Goal: Task Accomplishment & Management: Manage account settings

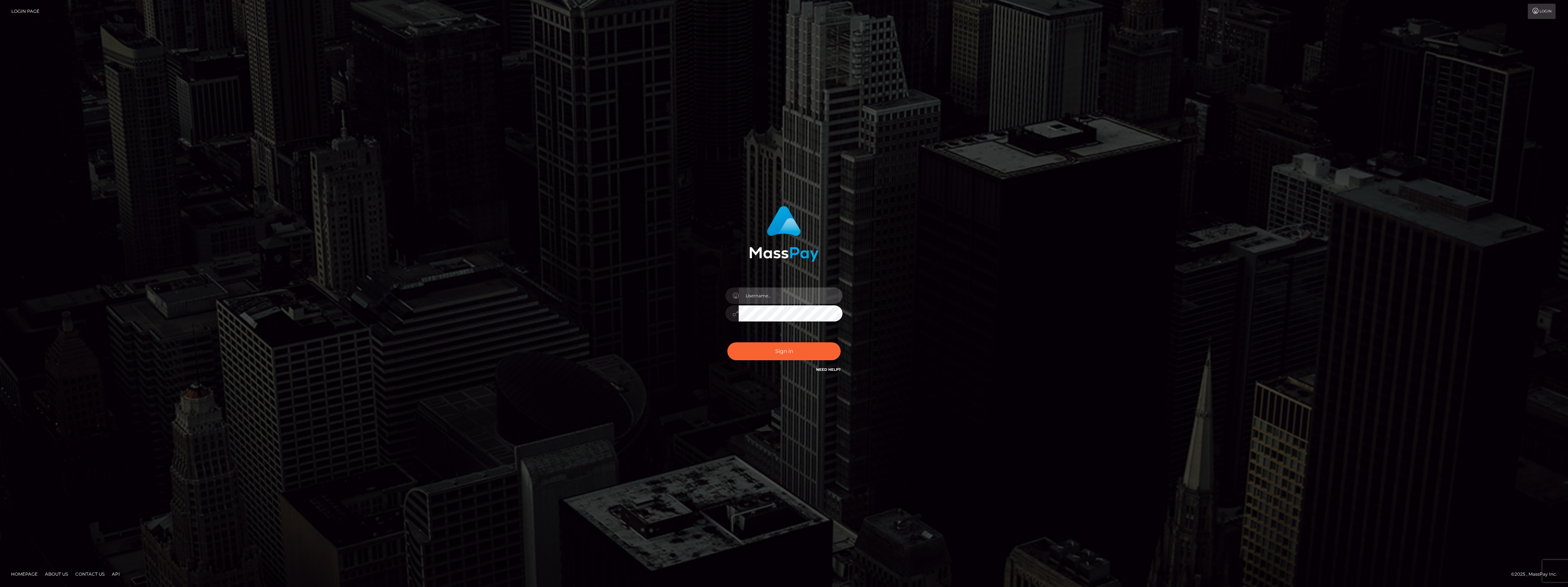
type input "bengreen"
click at [735, 342] on div "Sign in Need Help?" at bounding box center [784, 354] width 128 height 32
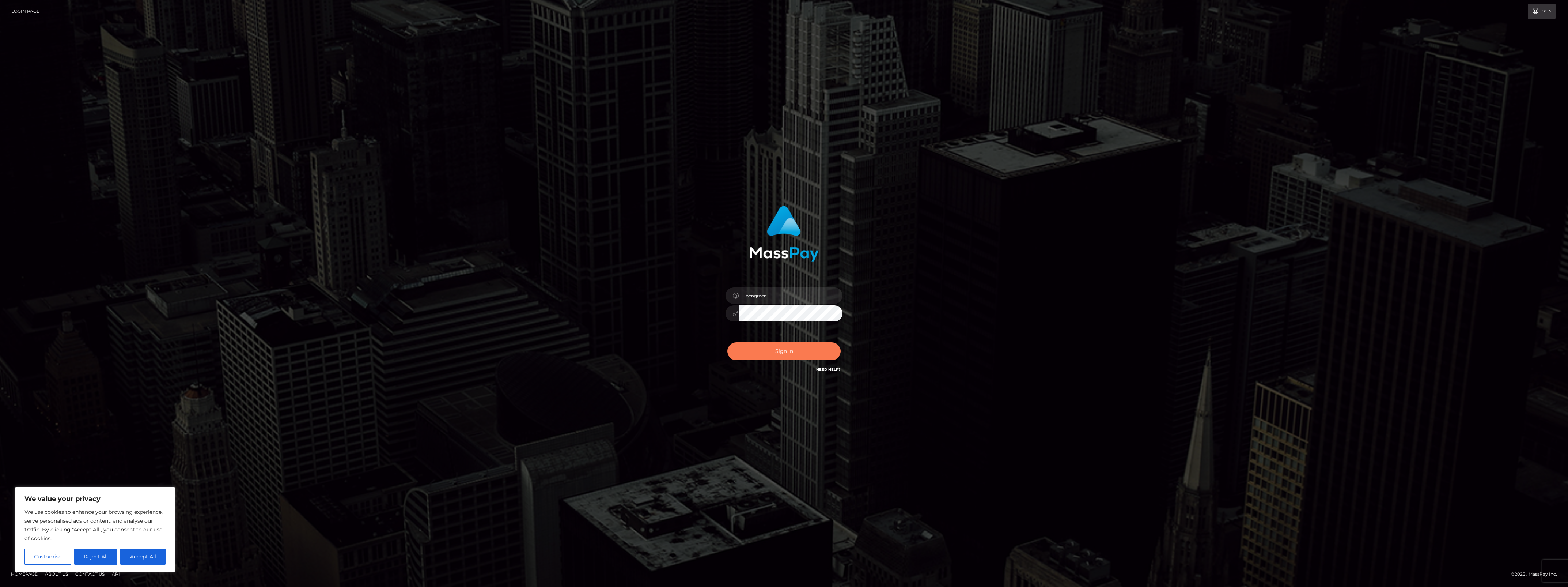
click at [738, 343] on button "Sign in" at bounding box center [784, 351] width 113 height 18
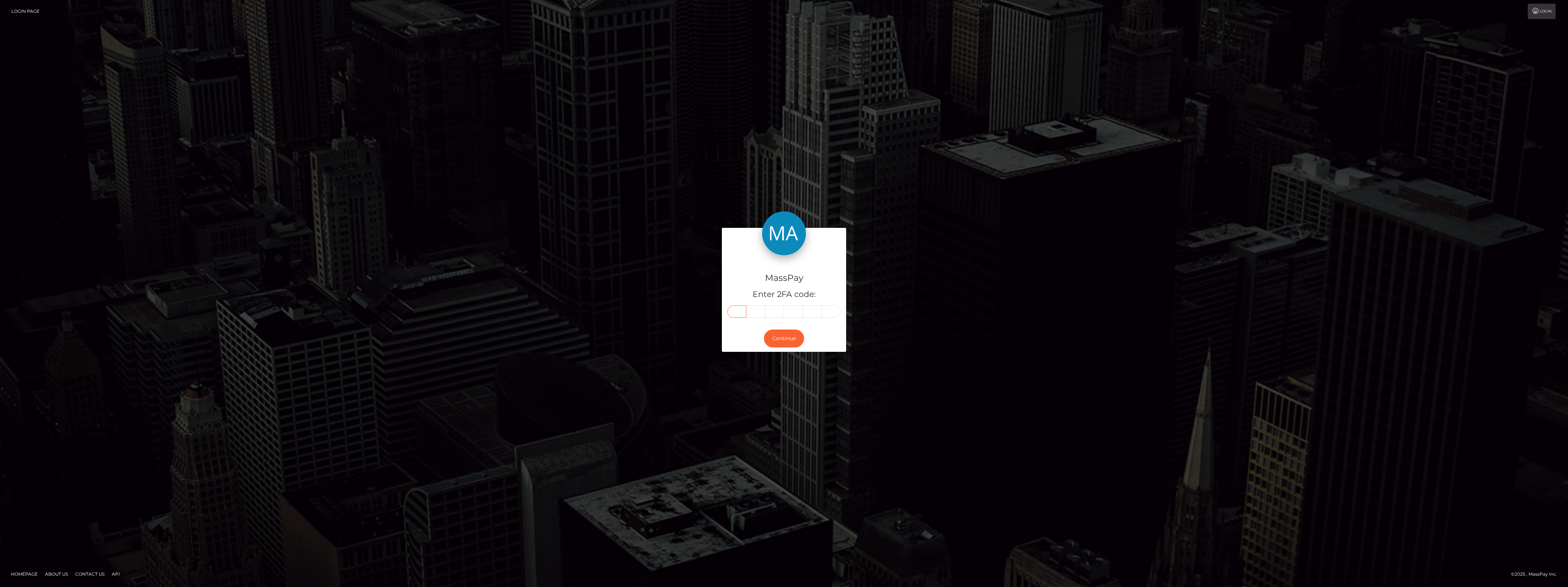
click at [735, 317] on input "text" at bounding box center [737, 311] width 19 height 12
drag, startPoint x: 735, startPoint y: 318, endPoint x: 739, endPoint y: 314, distance: 5.7
click at [739, 314] on input "text" at bounding box center [737, 311] width 19 height 12
click at [735, 310] on input "text" at bounding box center [737, 311] width 19 height 12
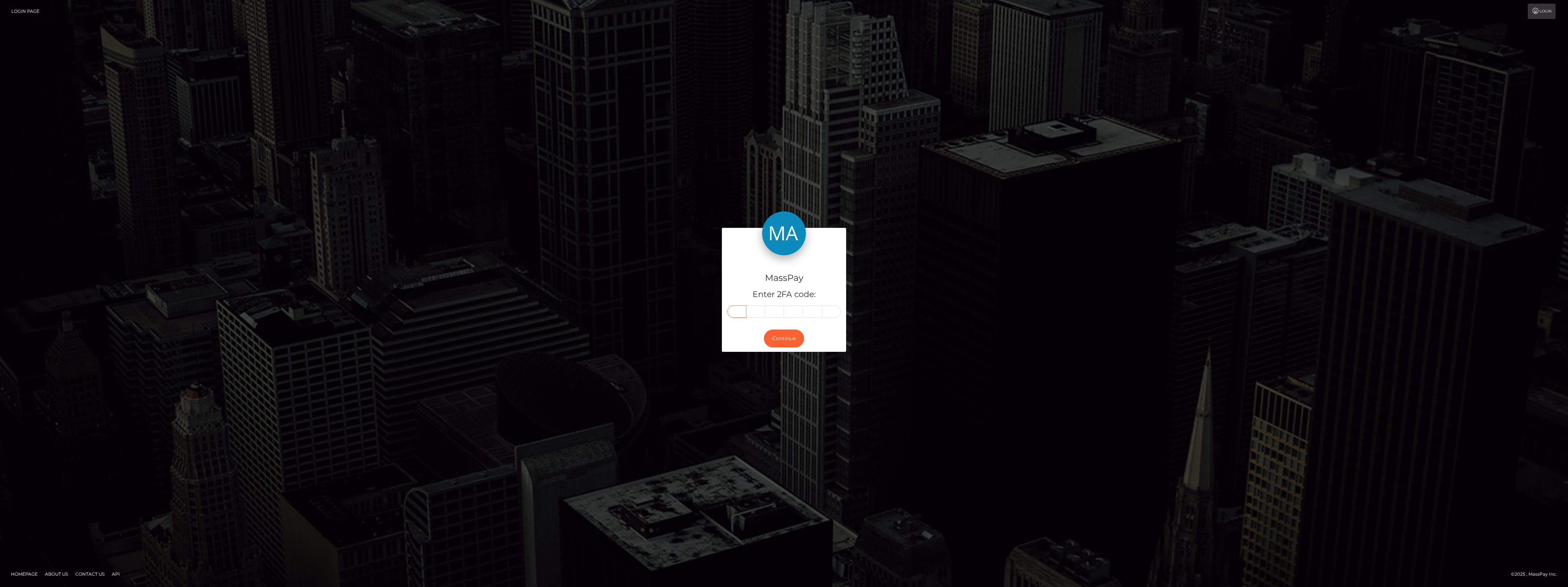
paste input "6"
type input "6"
type input "3"
type input "5"
type input "4"
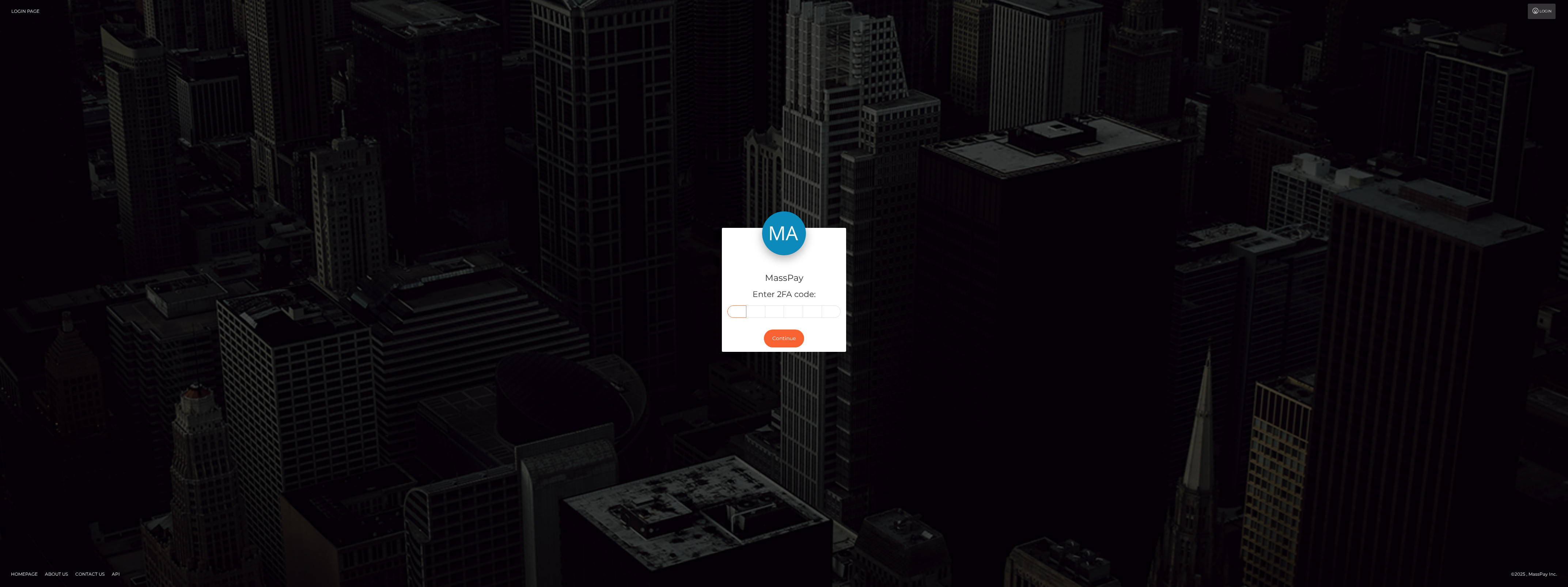
type input "8"
type input "5"
click at [789, 332] on button "Continue" at bounding box center [784, 338] width 40 height 18
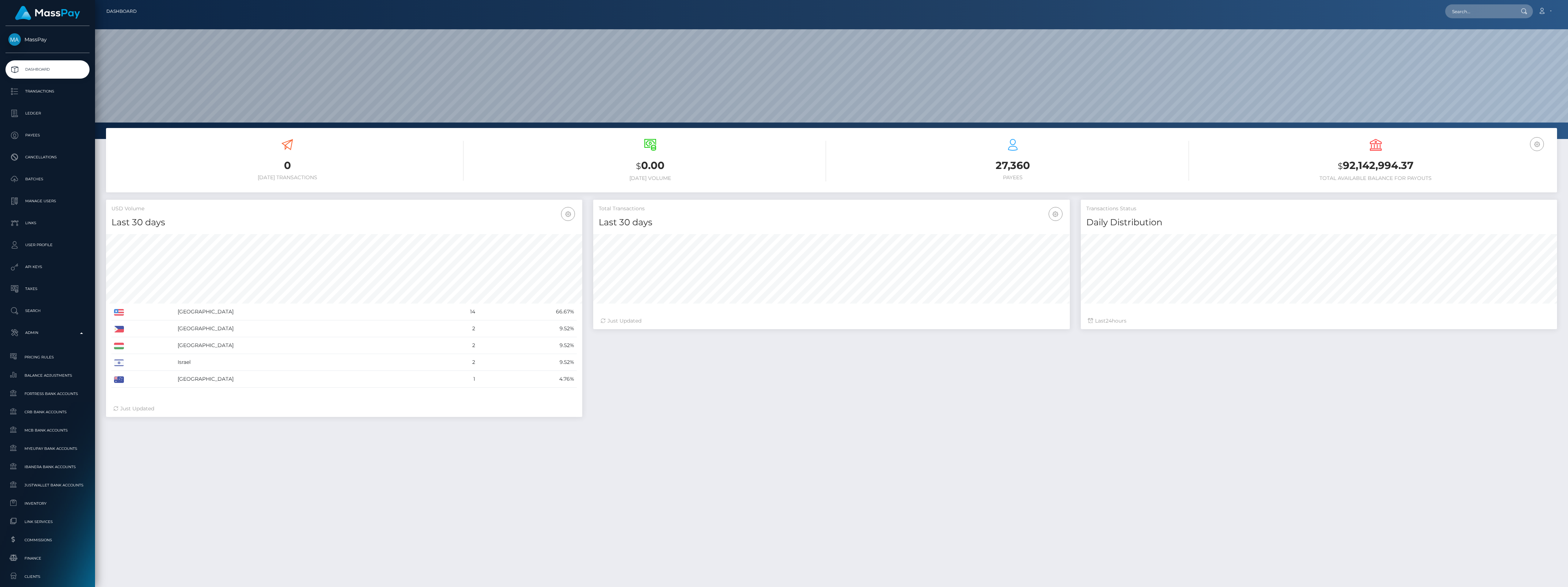
scroll to position [129, 476]
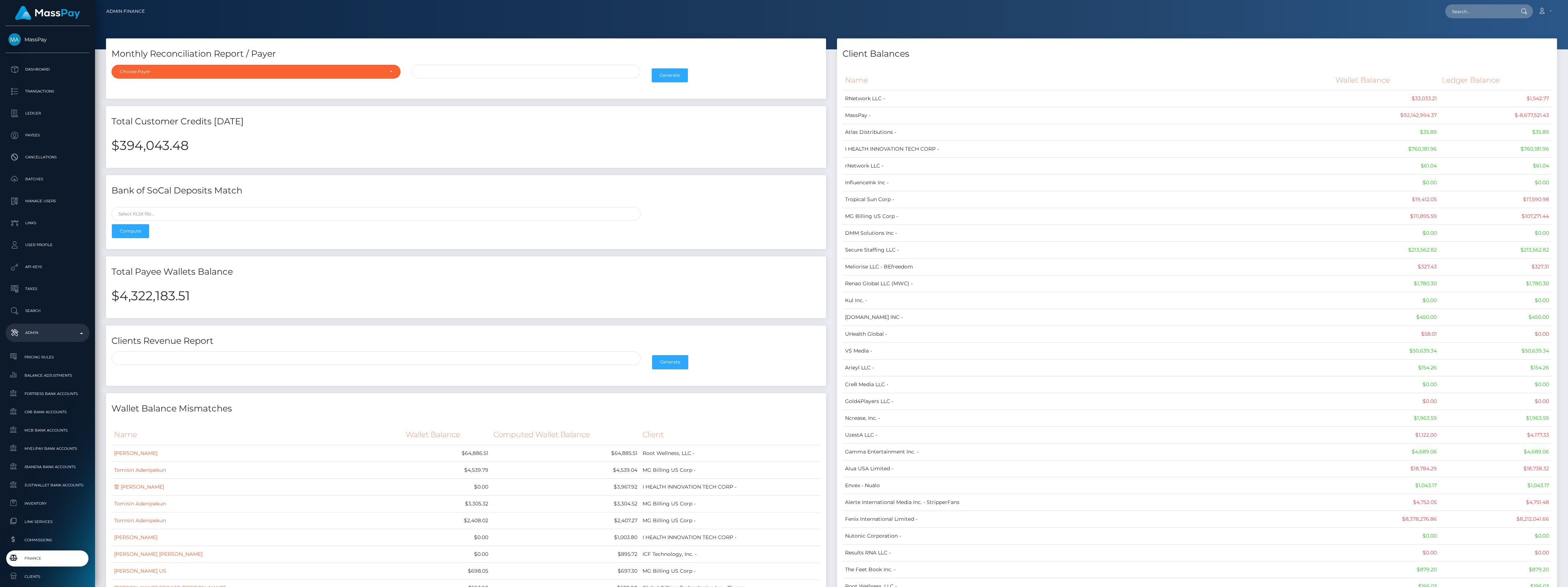
drag, startPoint x: 881, startPoint y: 96, endPoint x: 966, endPoint y: 138, distance: 94.8
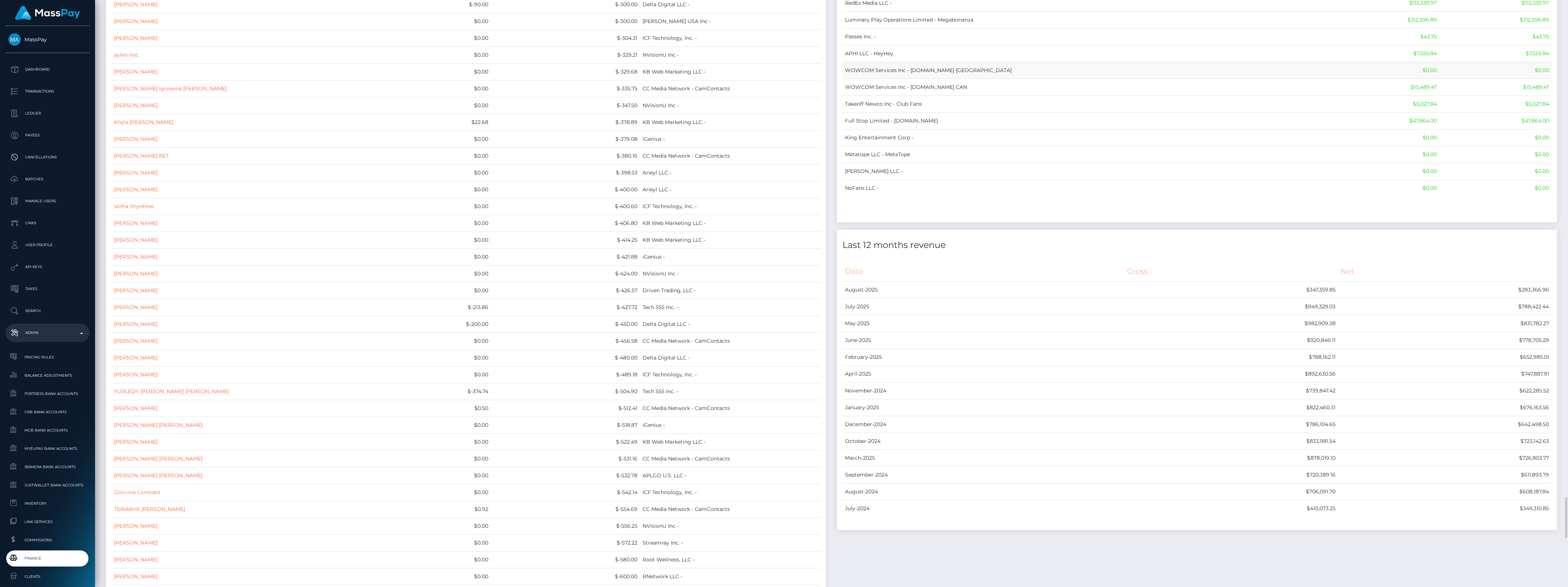
scroll to position [5667, 0]
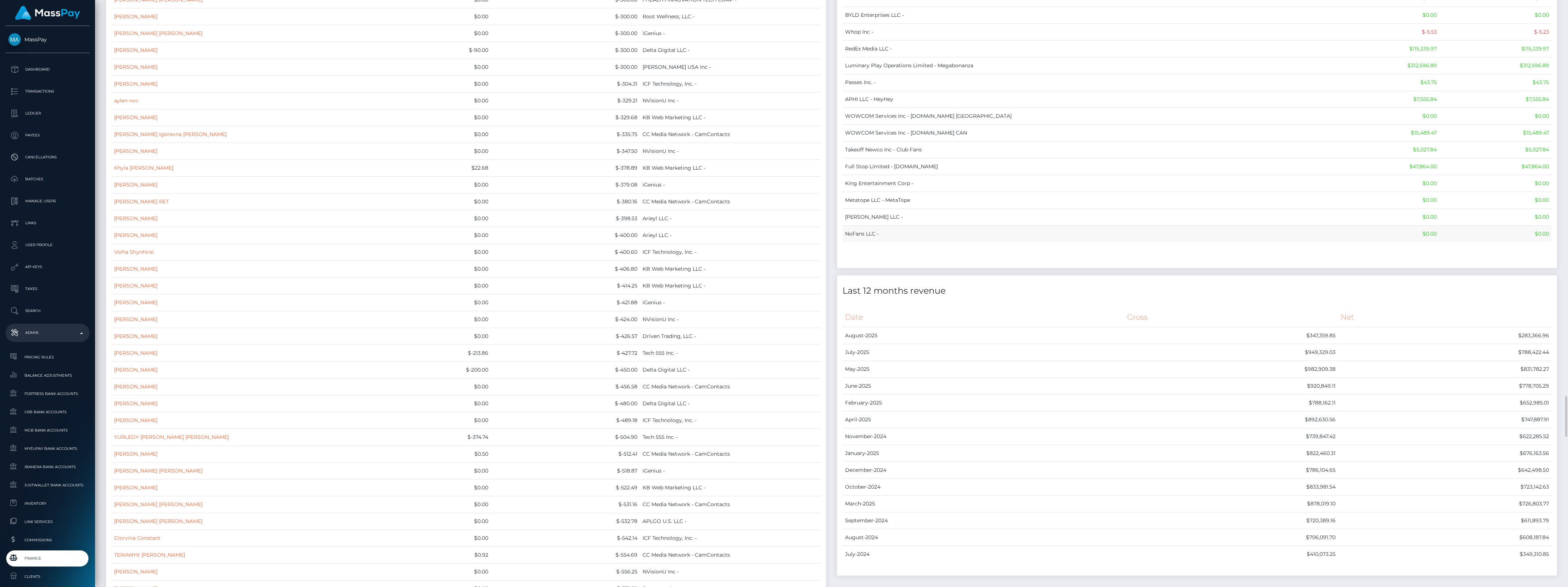
click at [1538, 242] on td "$0.00" at bounding box center [1496, 234] width 112 height 17
drag, startPoint x: 1538, startPoint y: 270, endPoint x: 1544, endPoint y: 278, distance: 10.0
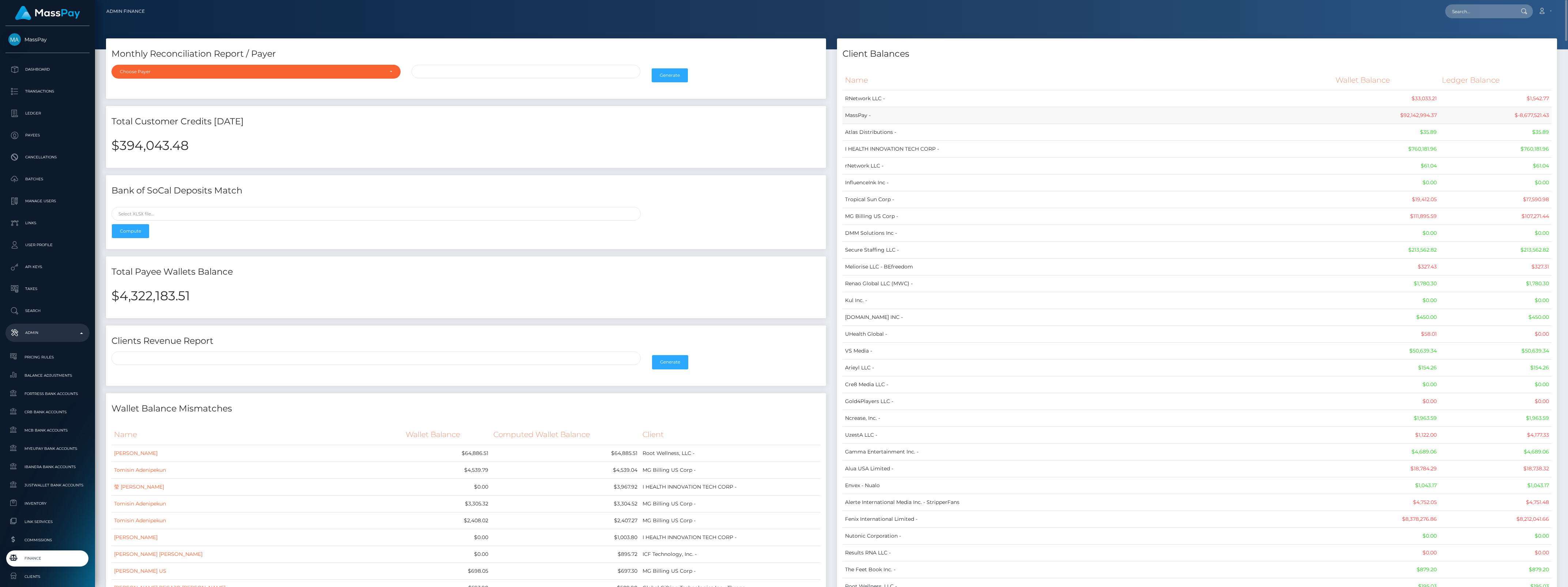
scroll to position [46, 0]
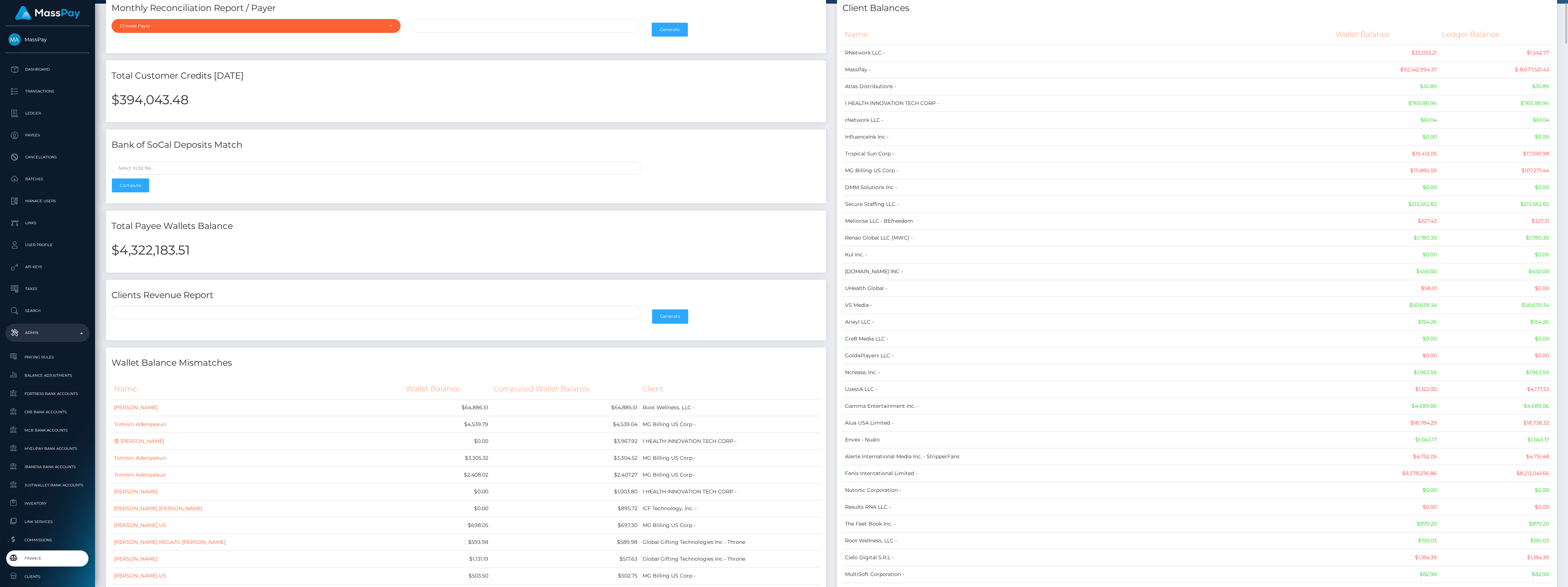
drag, startPoint x: 1545, startPoint y: 263, endPoint x: 847, endPoint y: 35, distance: 734.3
copy table "Name Wallet Balance Ledger Balance RNetwork LLC - $33,033.21 $1,542.77 MassPay …"
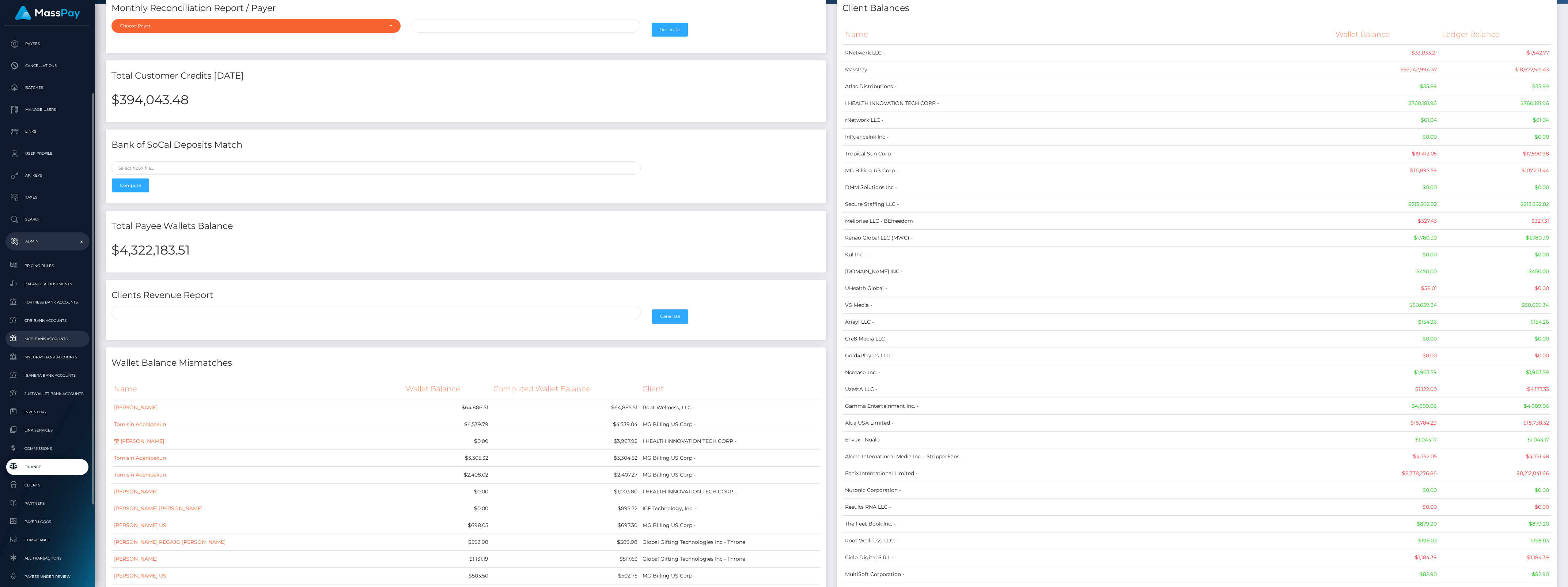
scroll to position [183, 0]
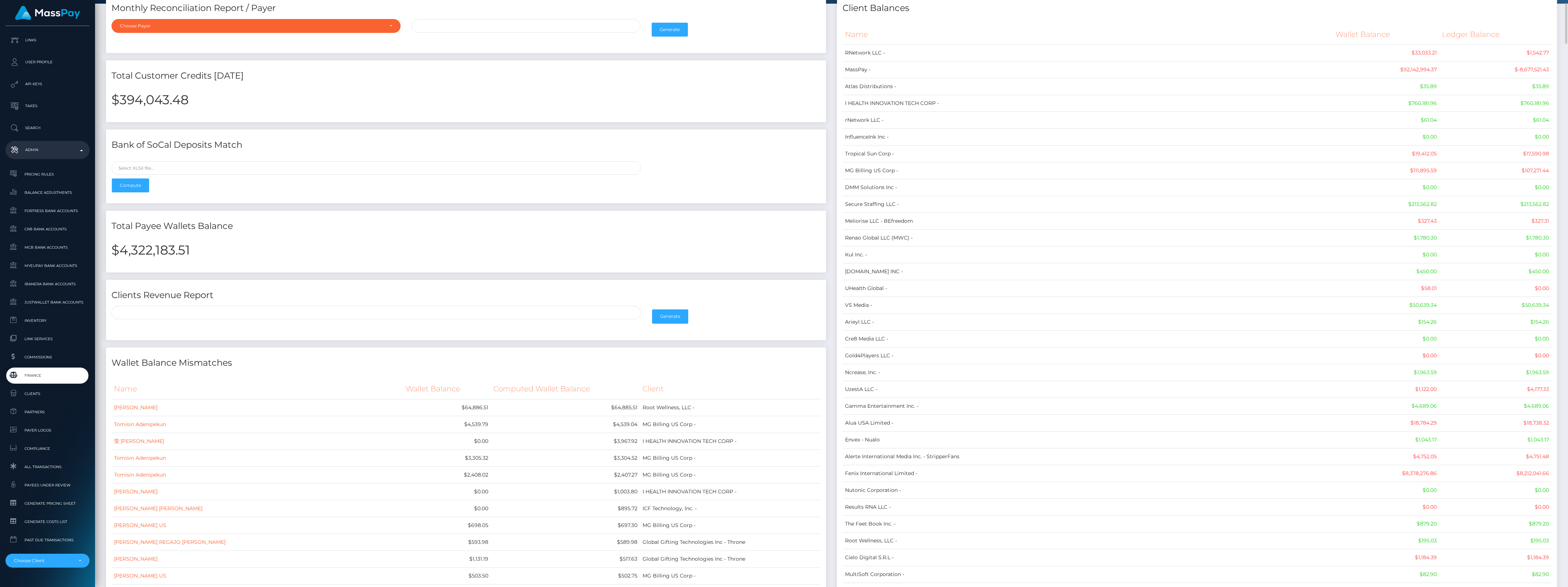
click at [147, 244] on h2 "$4,322,183.51" at bounding box center [466, 250] width 709 height 15
click at [151, 253] on h2 "$4,322,183.51" at bounding box center [466, 250] width 709 height 15
copy h2 "4,322,183.51"
click at [145, 247] on h2 "$4,322,183.51" at bounding box center [466, 250] width 709 height 15
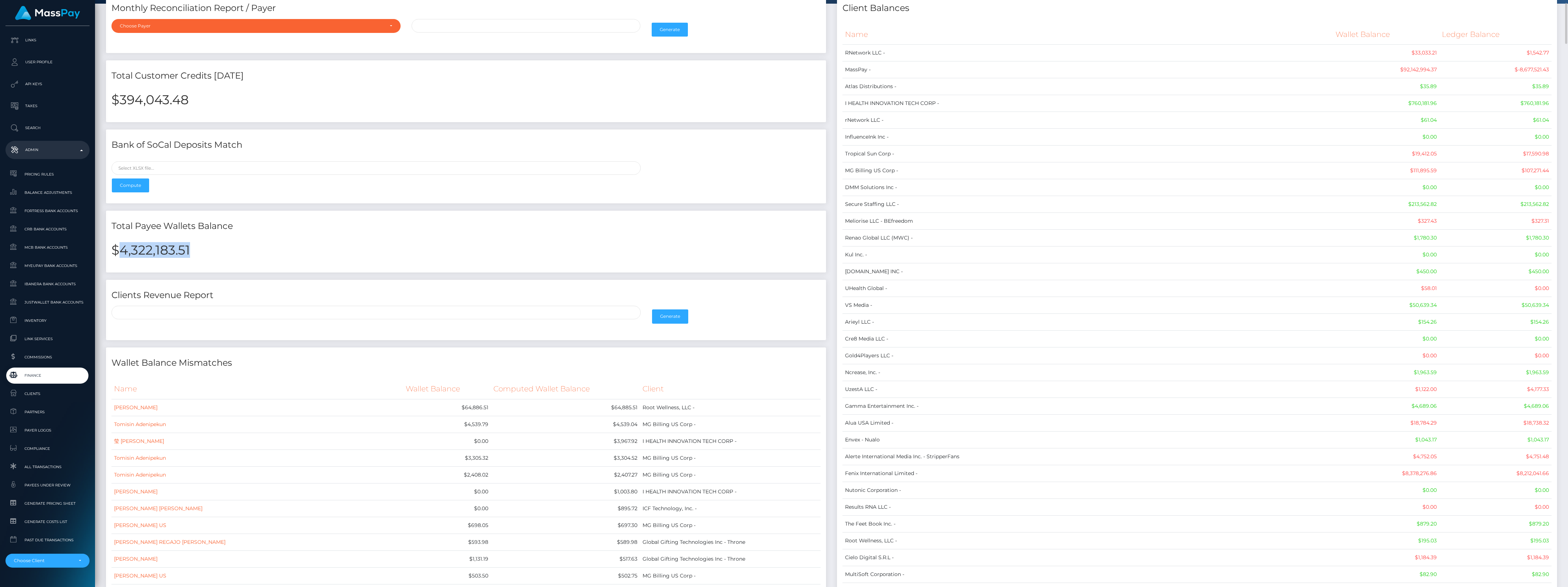
click at [145, 247] on h2 "$4,322,183.51" at bounding box center [466, 250] width 709 height 15
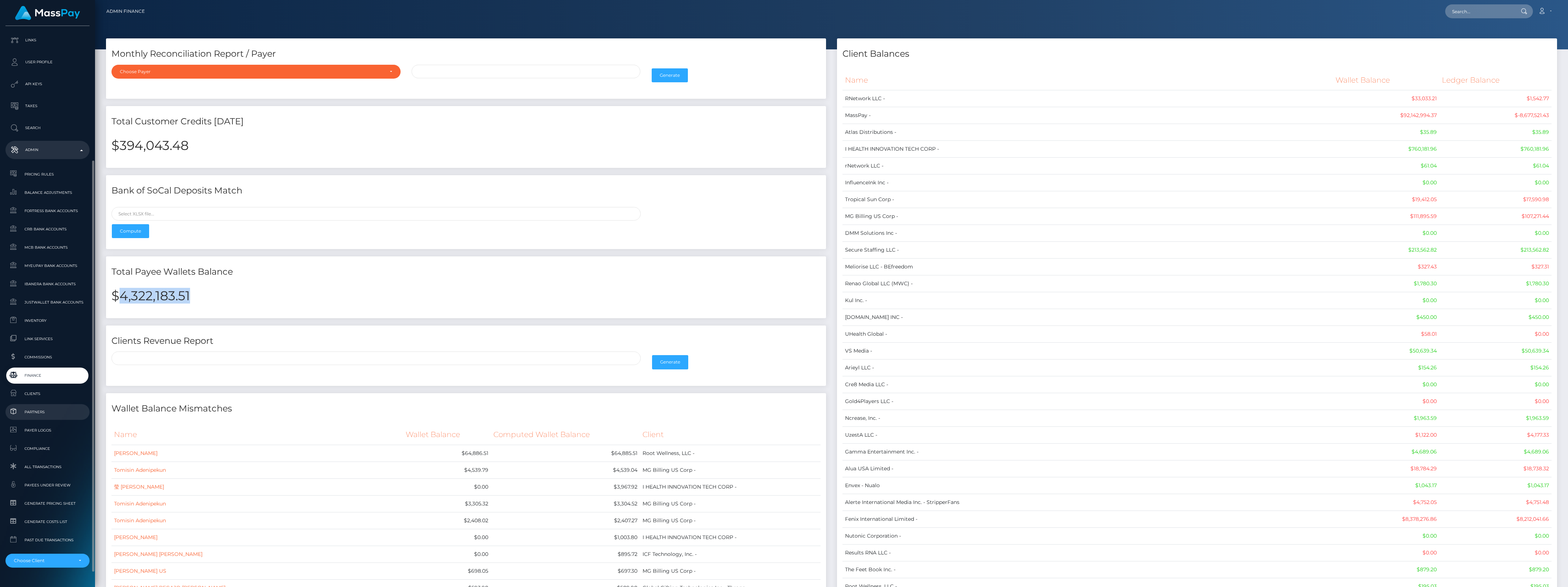
scroll to position [202, 0]
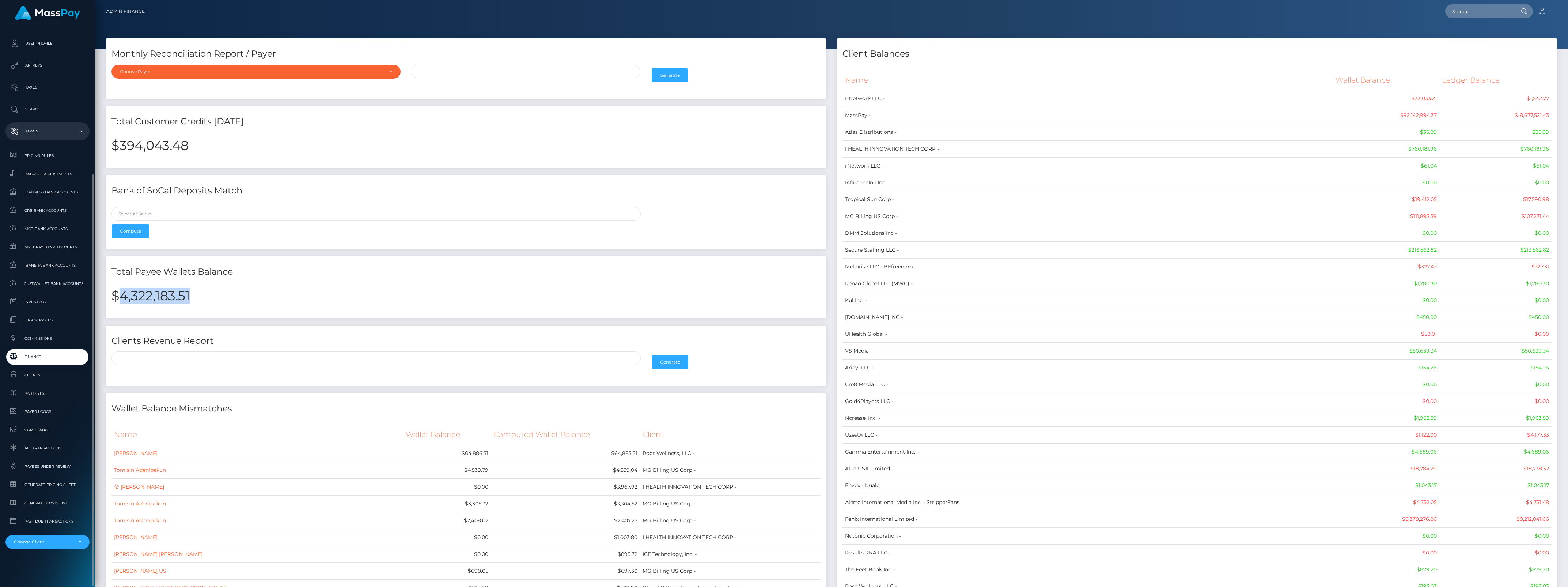
click at [41, 356] on span "Finance" at bounding box center [47, 357] width 78 height 9
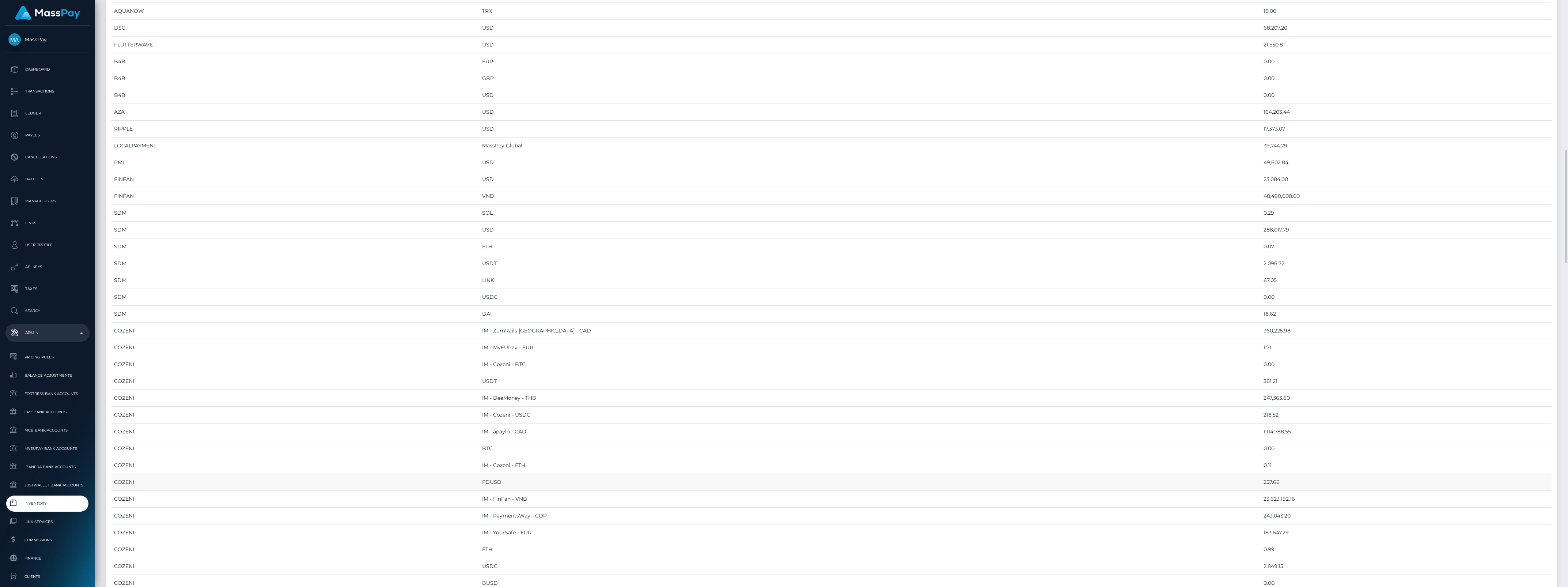
scroll to position [960, 0]
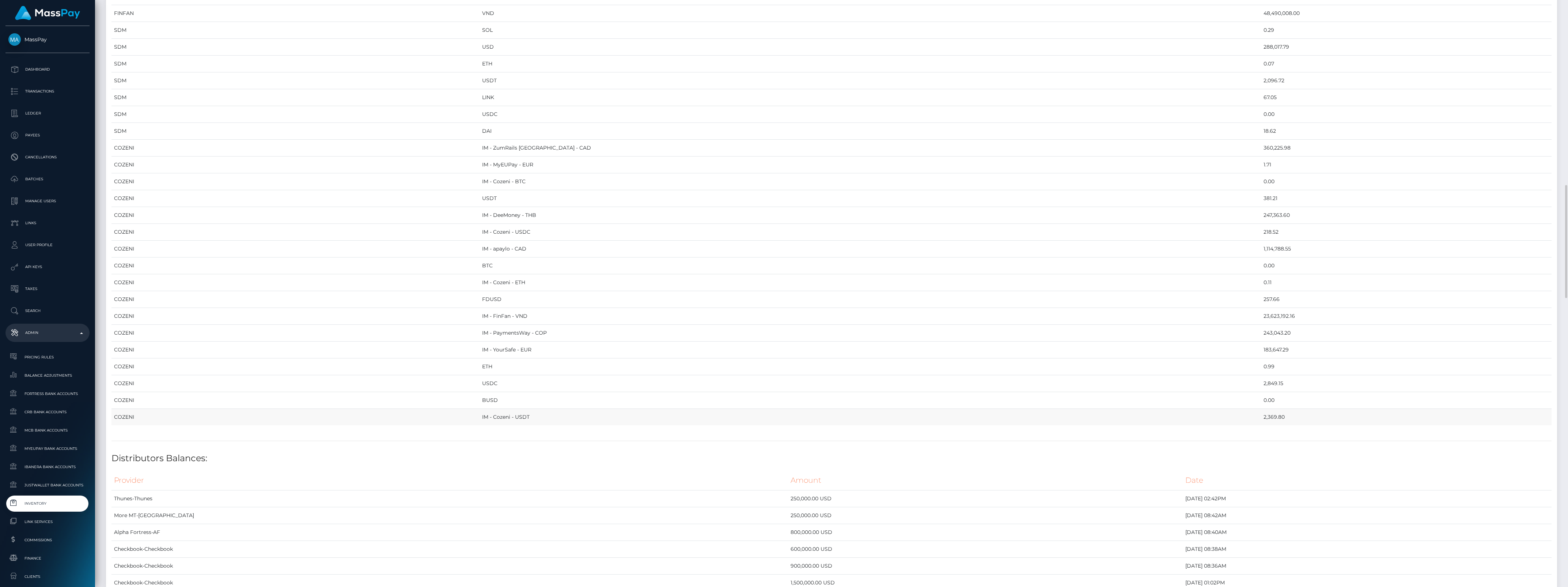
drag, startPoint x: 134, startPoint y: 86, endPoint x: 1217, endPoint y: 420, distance: 1133.3
copy table "Provider Currency Balance MYEUPAY EUR 26,031.18 CHECKBOOK Prefund Wallet - USD …"
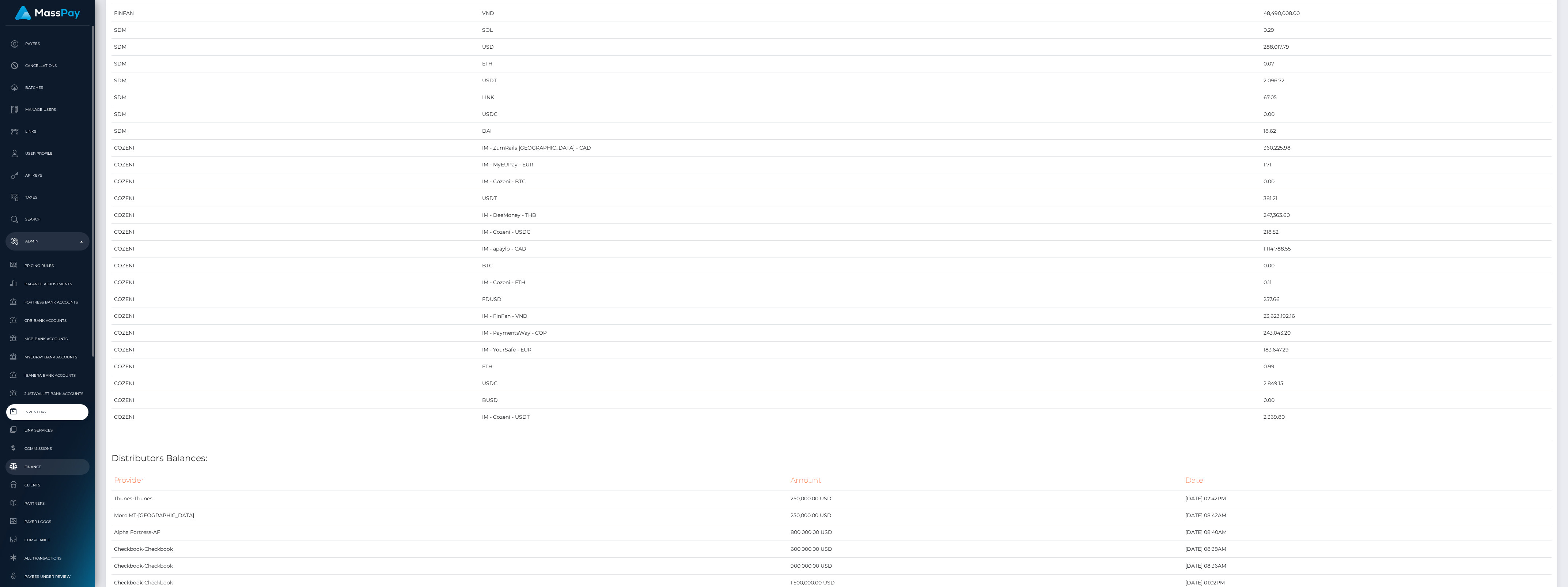
scroll to position [137, 0]
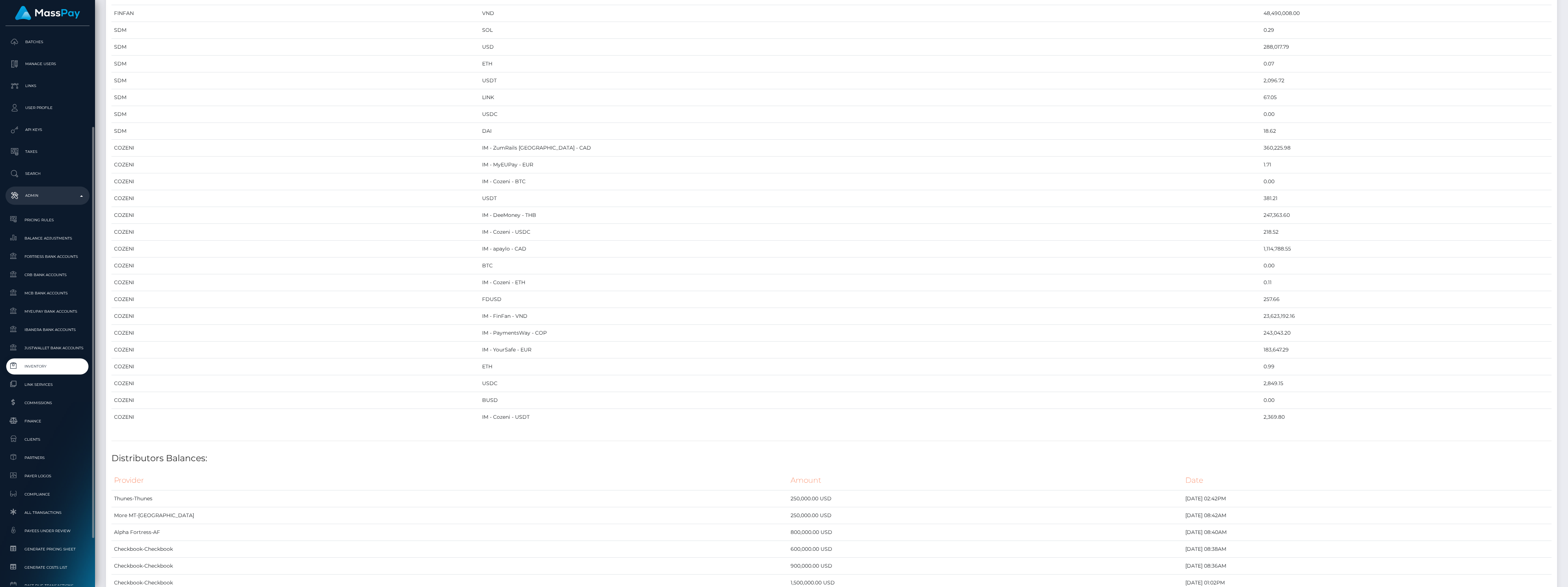
click at [51, 370] on link "Inventory" at bounding box center [47, 366] width 84 height 16
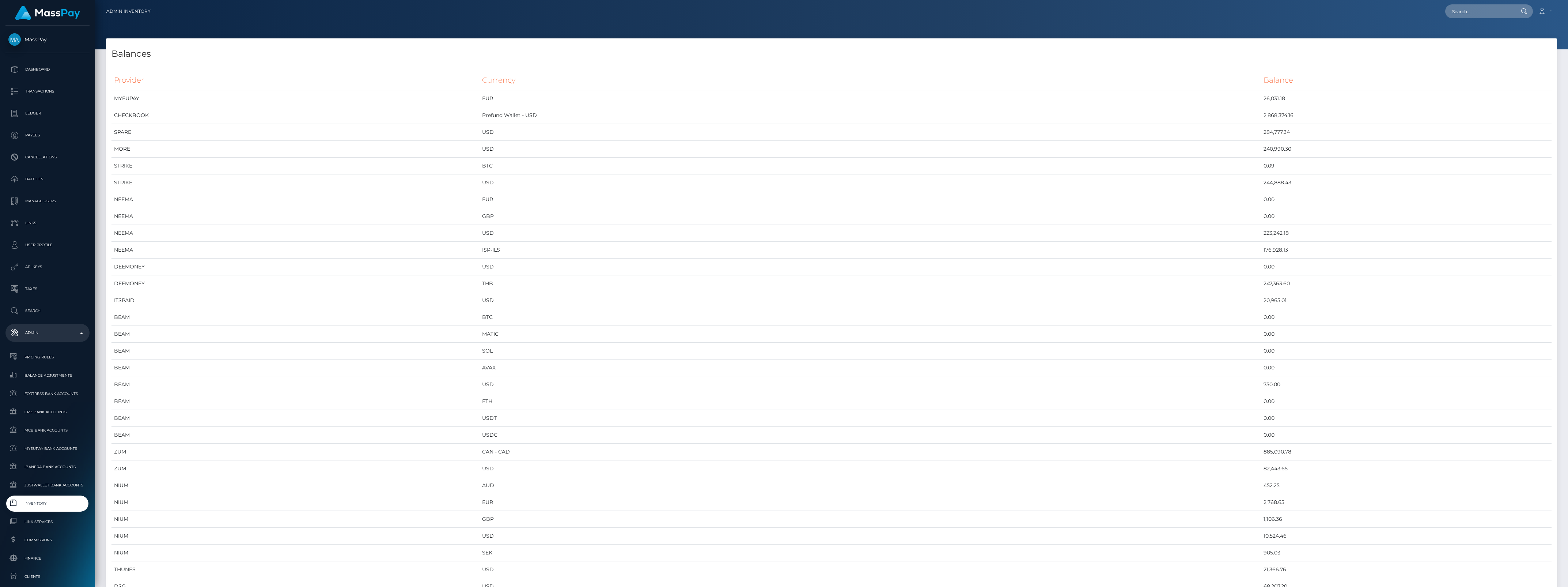
scroll to position [2959, 1451]
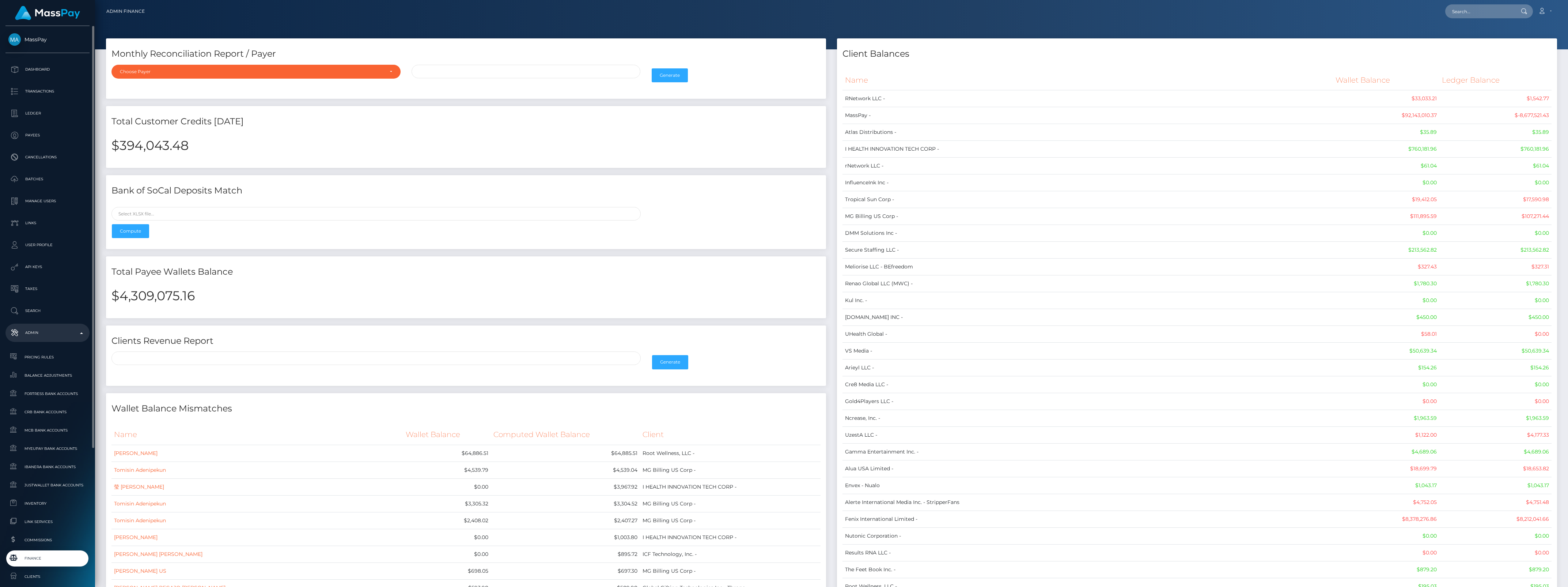
scroll to position [202, 0]
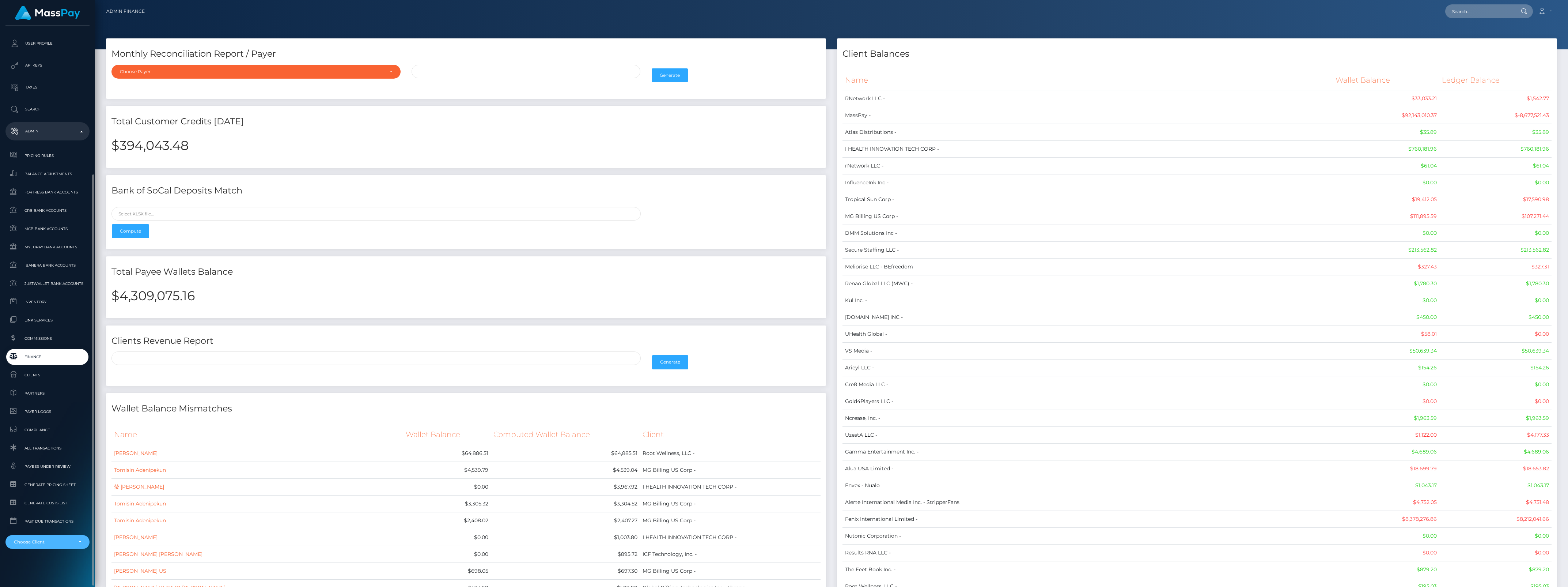
drag, startPoint x: 72, startPoint y: 547, endPoint x: 68, endPoint y: 551, distance: 5.7
click at [72, 547] on div "Choose Client" at bounding box center [47, 541] width 84 height 14
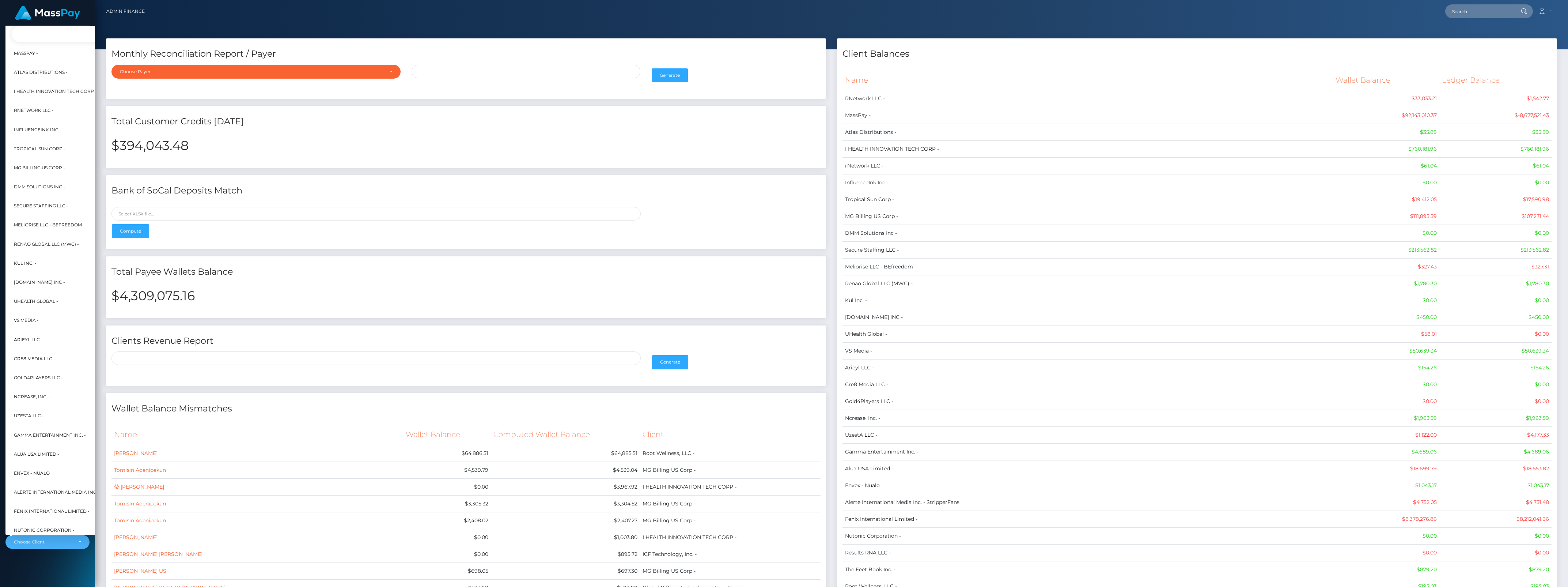
scroll to position [0, 8]
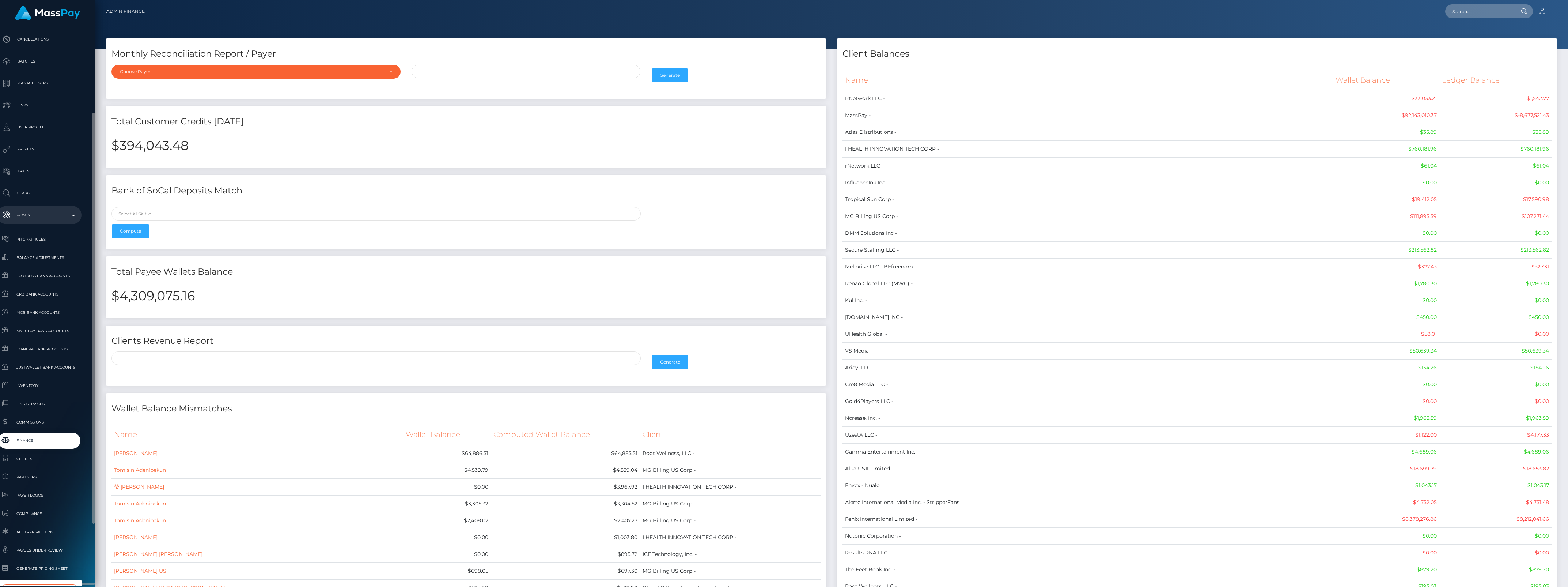
type input "selec"
select select "44"
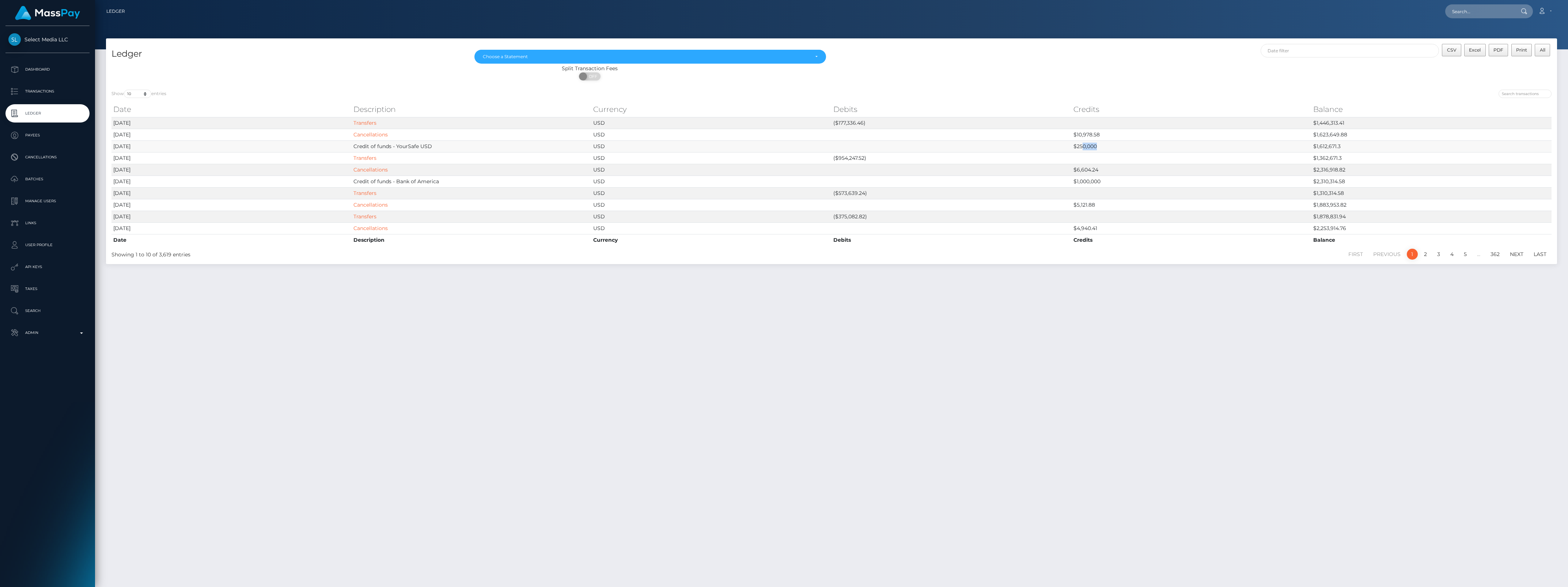
drag, startPoint x: 1083, startPoint y: 147, endPoint x: 1119, endPoint y: 149, distance: 36.1
click at [1119, 149] on td "$250,000" at bounding box center [1192, 146] width 240 height 12
drag, startPoint x: 1119, startPoint y: 149, endPoint x: 776, endPoint y: 172, distance: 343.8
click at [776, 172] on tbody "2025-08-12 Transfers USD ($177,336.46) $1,446,313.41 2025-08-12 Cancellations U…" at bounding box center [831, 175] width 1440 height 117
click at [1107, 180] on td "$1,000,000" at bounding box center [1192, 181] width 240 height 12
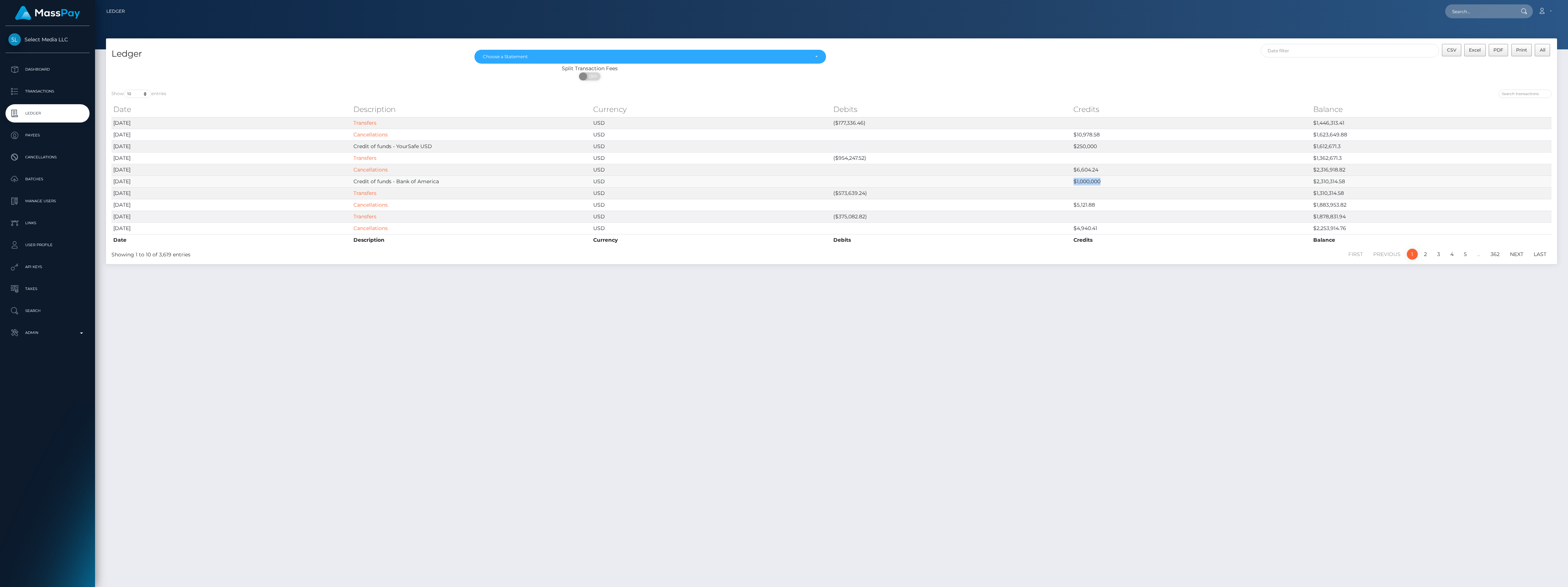
drag, startPoint x: 1129, startPoint y: 179, endPoint x: 1035, endPoint y: 185, distance: 94.2
click at [1035, 185] on tr "2025-08-11 Credit of funds - Bank of America USD $1,000,000 $2,310,314.58" at bounding box center [831, 181] width 1440 height 12
click at [50, 332] on p "Admin" at bounding box center [47, 332] width 78 height 11
click at [50, 369] on link "Balance Adjustments" at bounding box center [47, 375] width 84 height 16
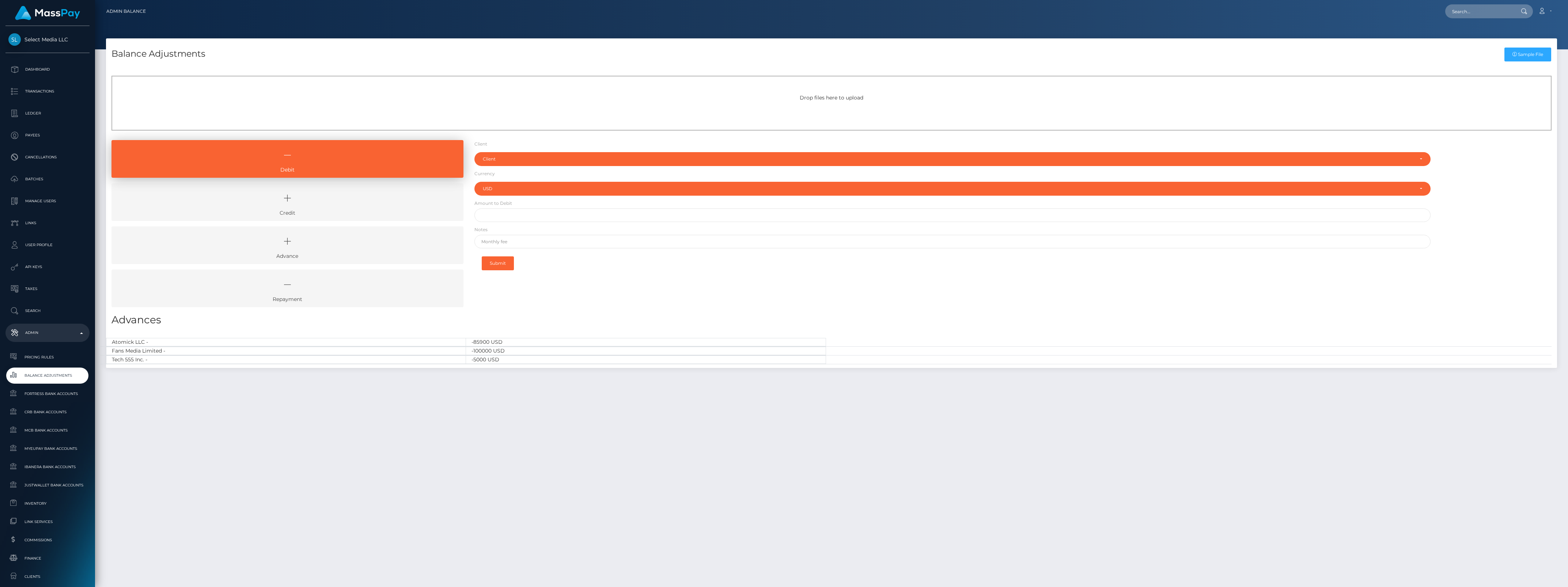
select select "USD"
click at [234, 203] on icon at bounding box center [287, 198] width 335 height 22
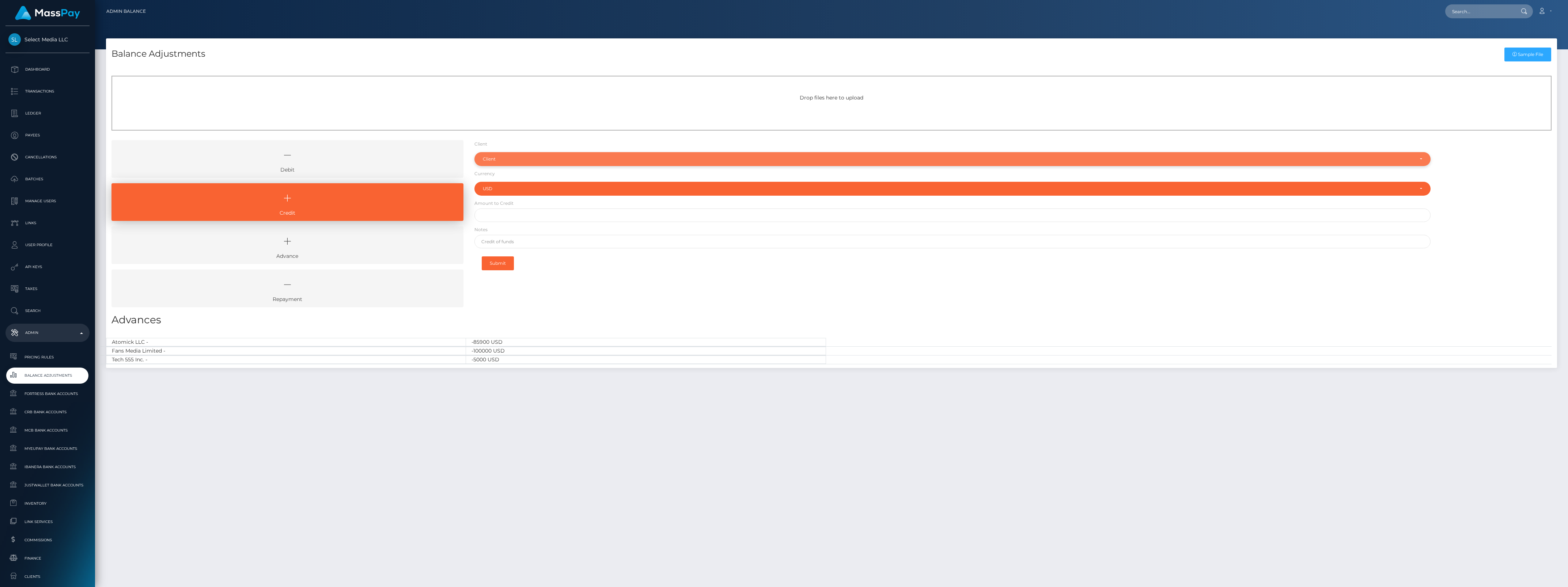
click at [512, 161] on div "Client" at bounding box center [952, 159] width 956 height 14
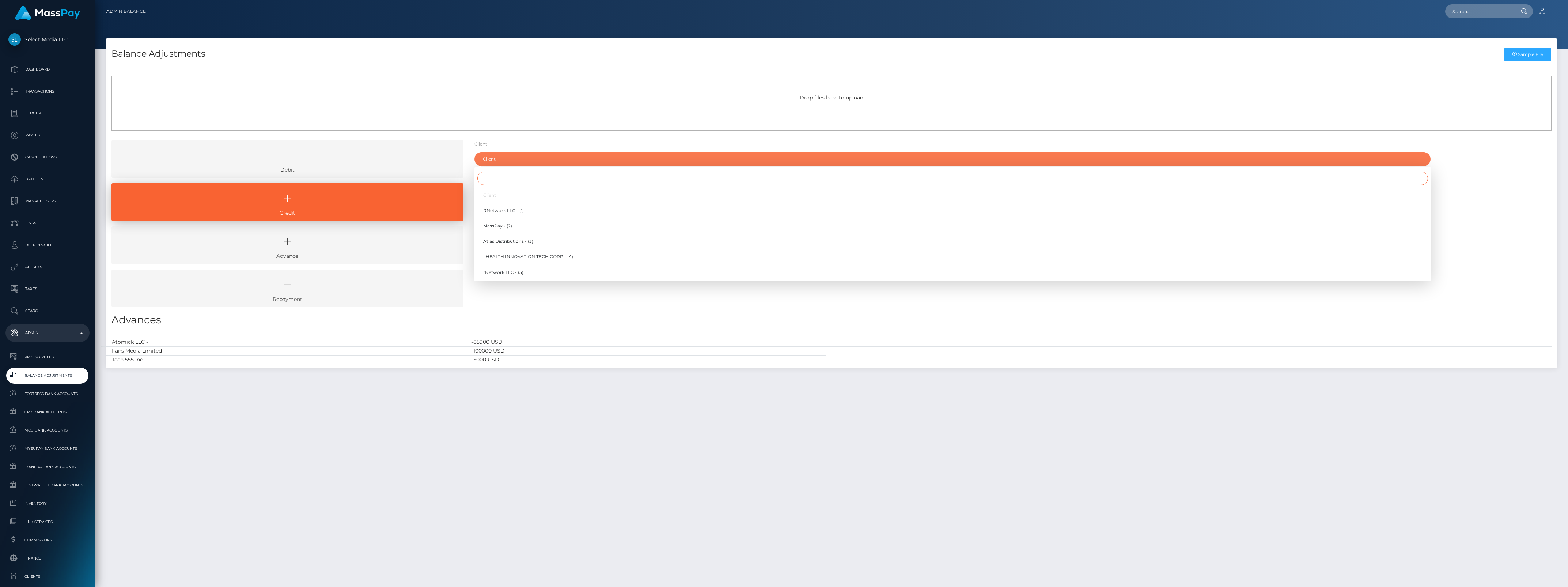
click at [516, 175] on input "Search" at bounding box center [953, 178] width 951 height 13
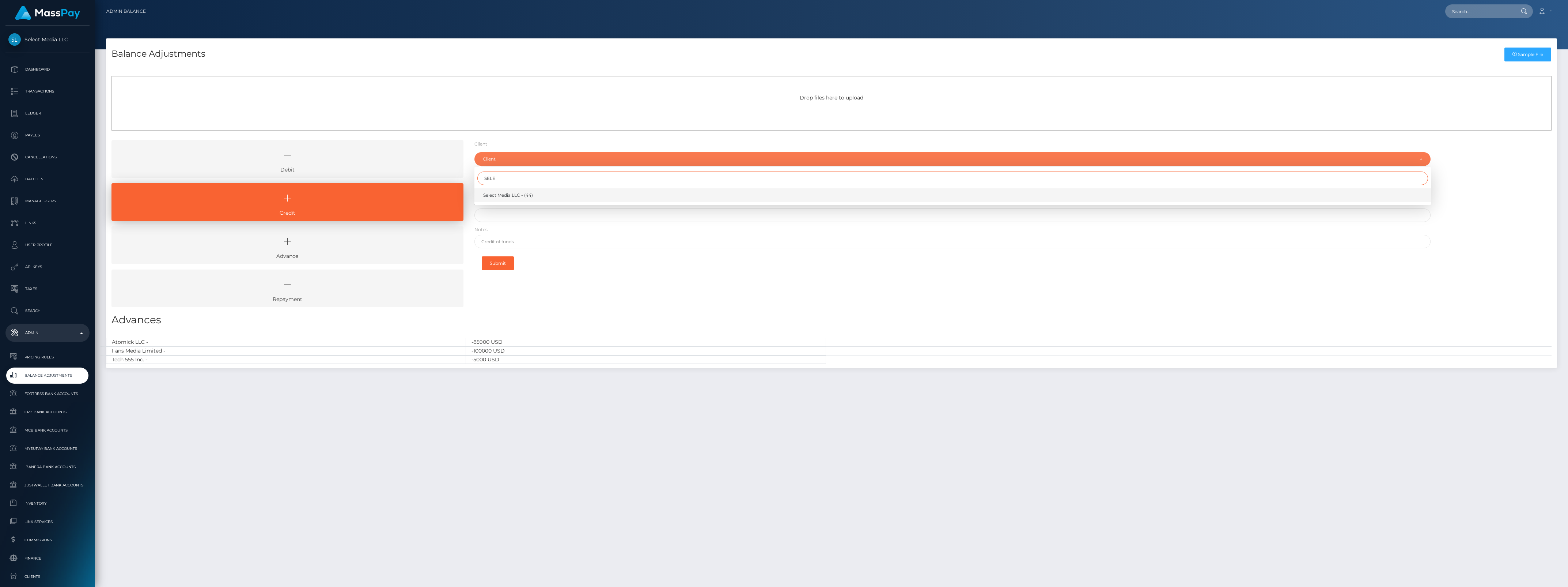
type input "SELE"
click at [558, 200] on link "Select Media LLC - (44)" at bounding box center [952, 195] width 956 height 13
select select "44"
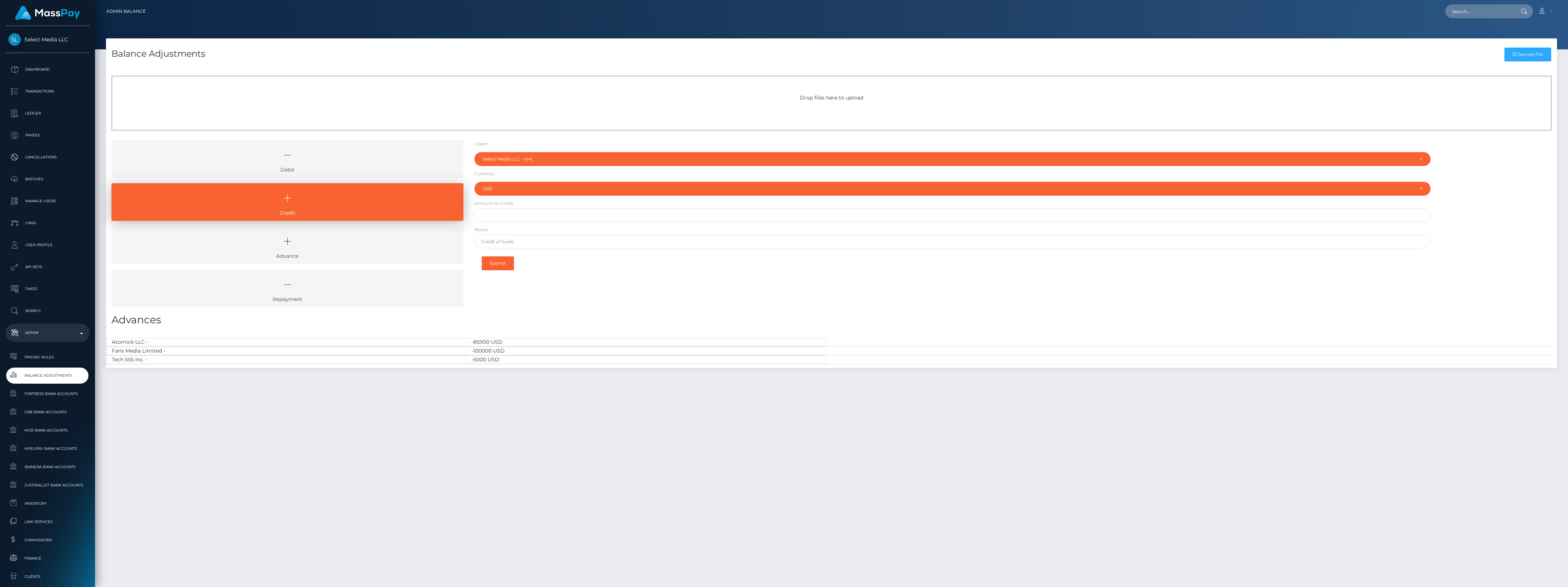
click at [527, 223] on form "Client Client RNetwork LLC - (1) MassPay - (2) Atlas Distributions - (3) I HEAL…" at bounding box center [952, 208] width 956 height 135
click at [517, 216] on input "text" at bounding box center [952, 215] width 956 height 13
type input "$1,500,000.00"
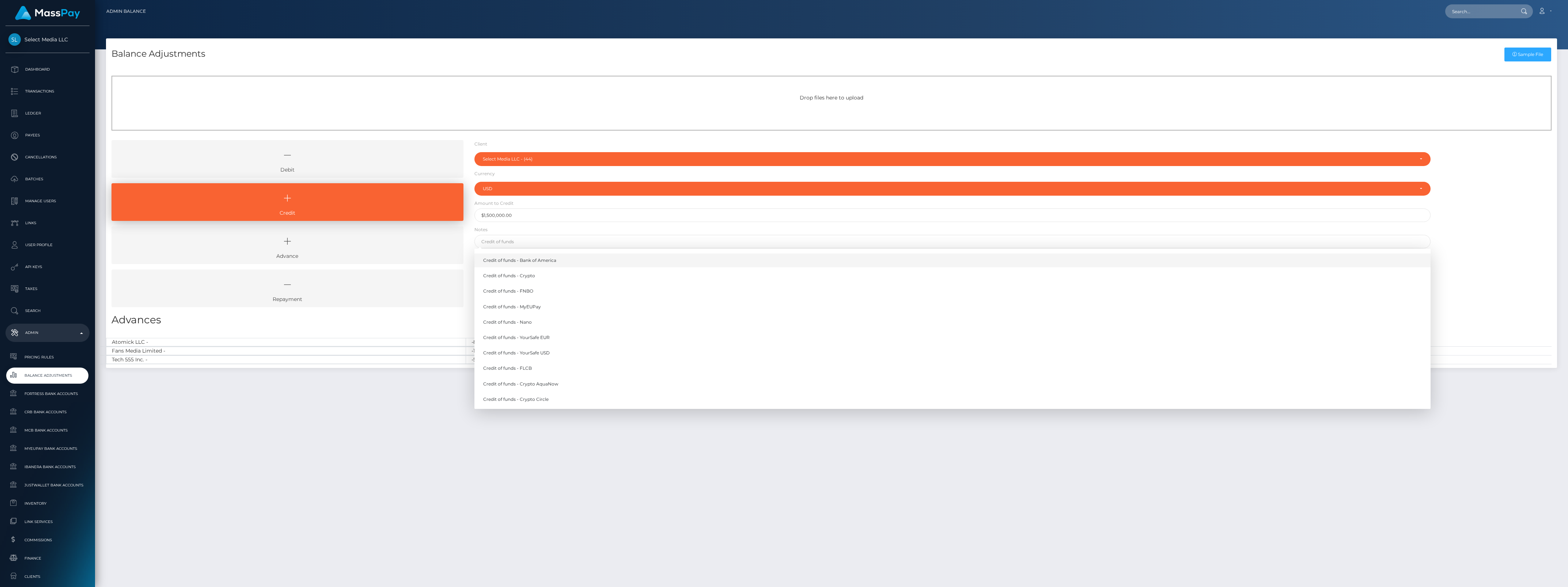
click at [522, 264] on link "Credit of funds - Bank of America" at bounding box center [952, 260] width 956 height 13
type input "Credit of funds - Bank of America"
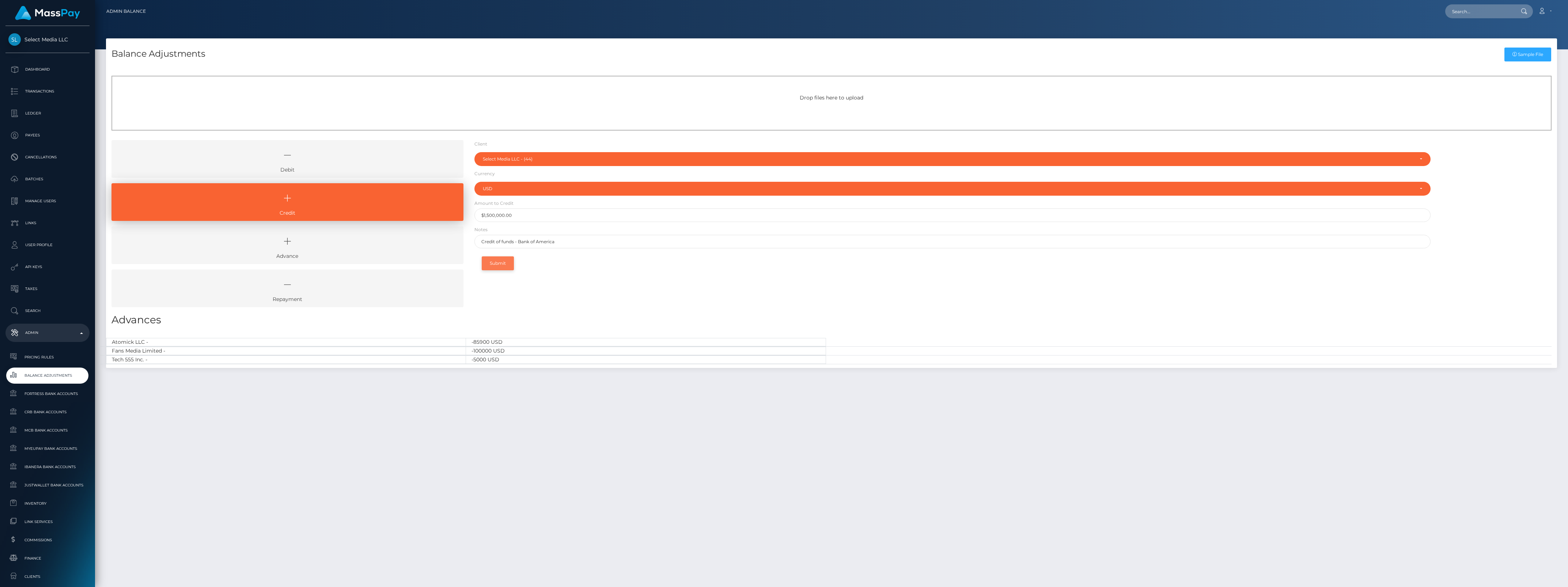
click at [492, 266] on button "Submit" at bounding box center [497, 263] width 32 height 14
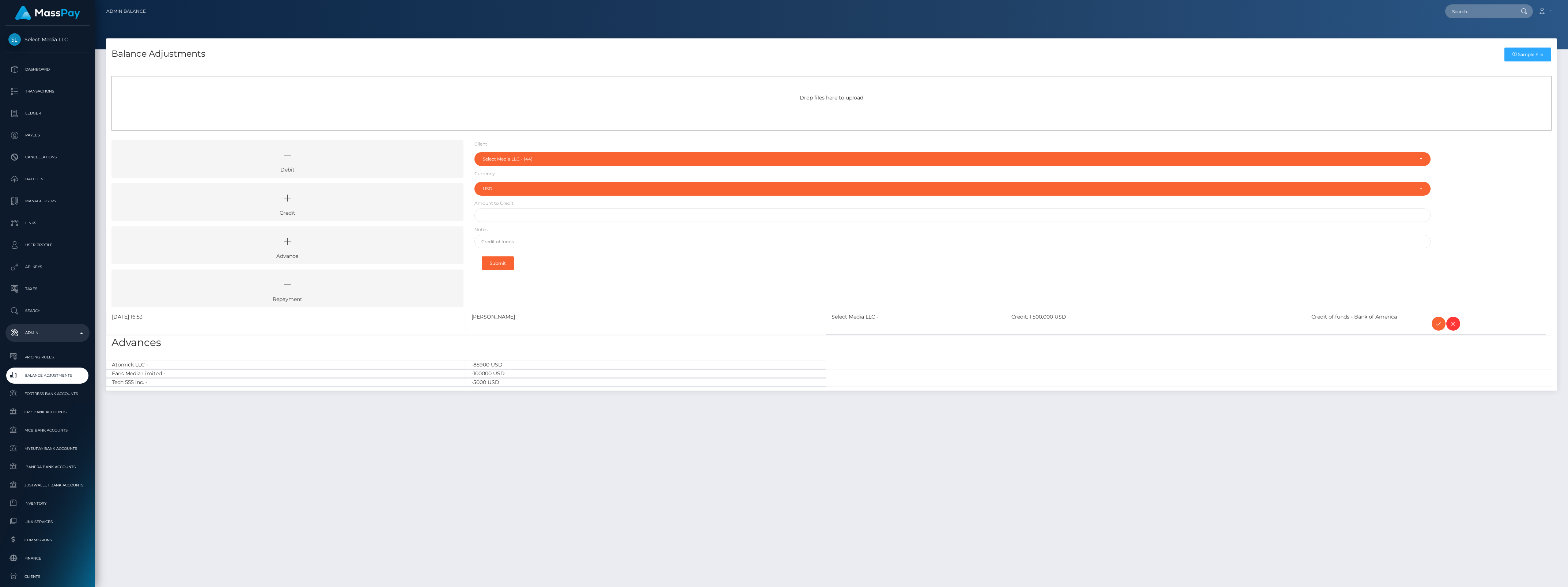
select select "44"
select select "USD"
click at [1435, 318] on span at bounding box center [1438, 323] width 14 height 14
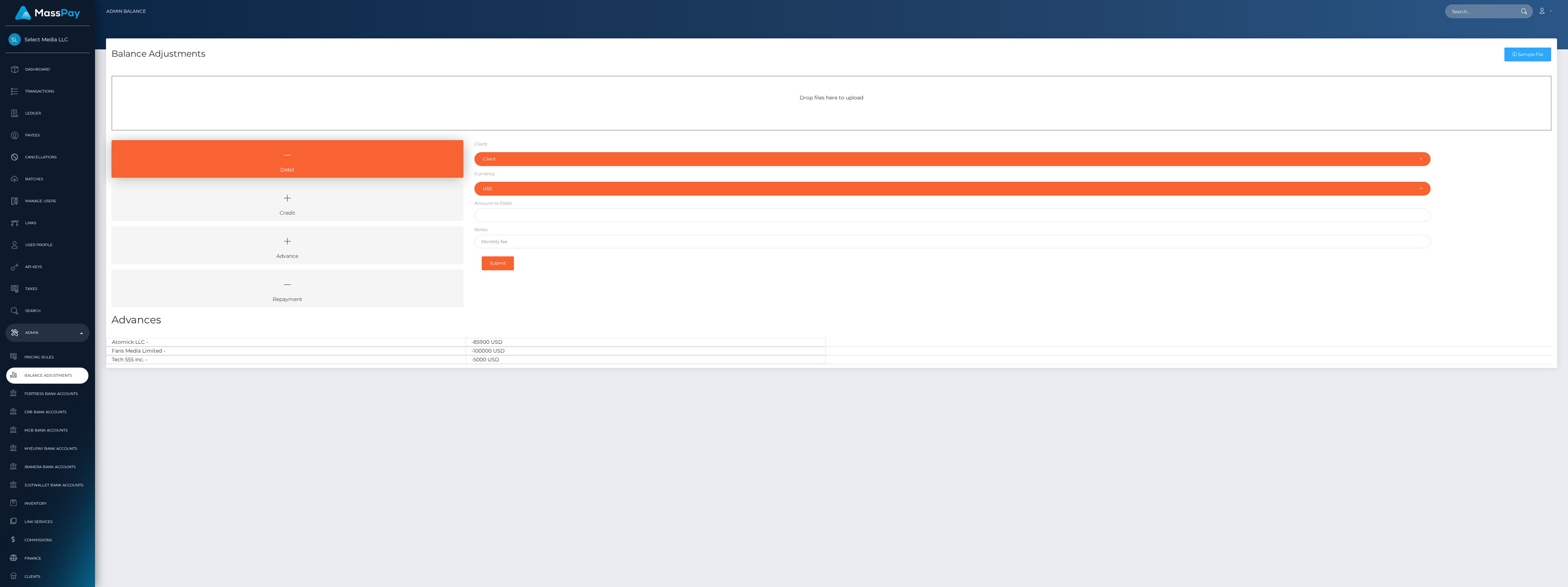
select select "USD"
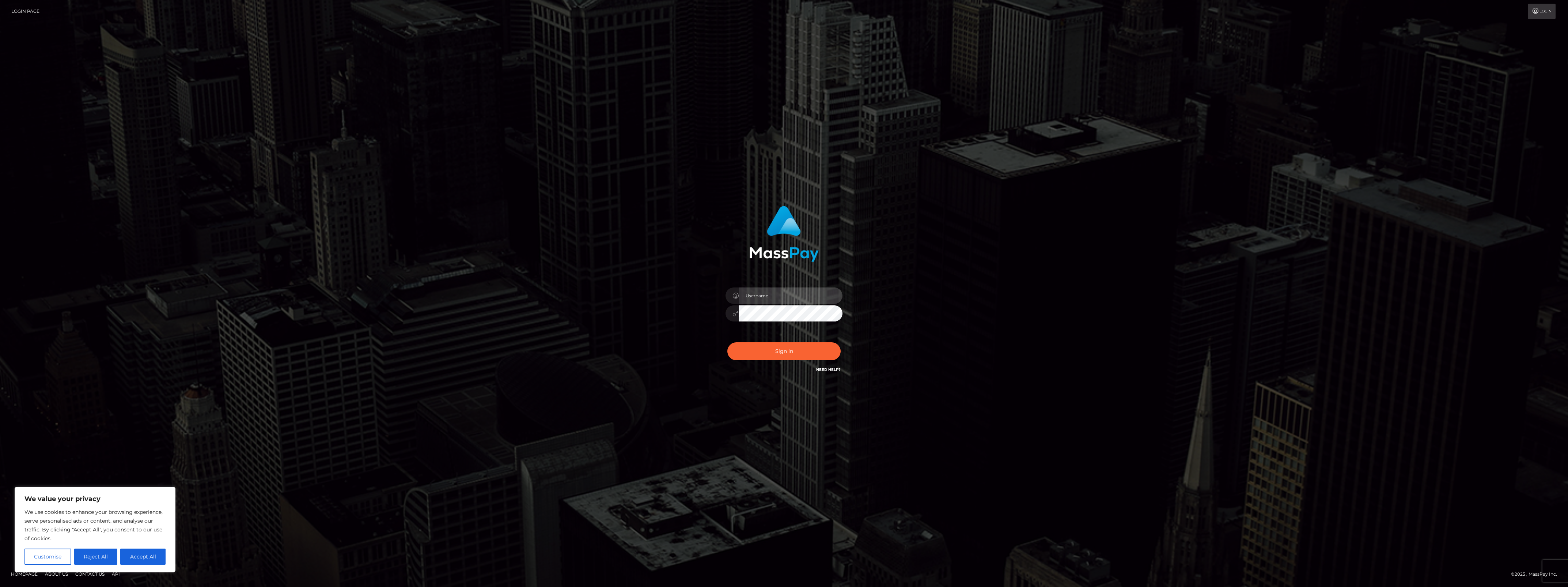
type input "bengreen"
click at [788, 346] on div "Sign in Need Help?" at bounding box center [784, 354] width 128 height 32
type input "bengreen"
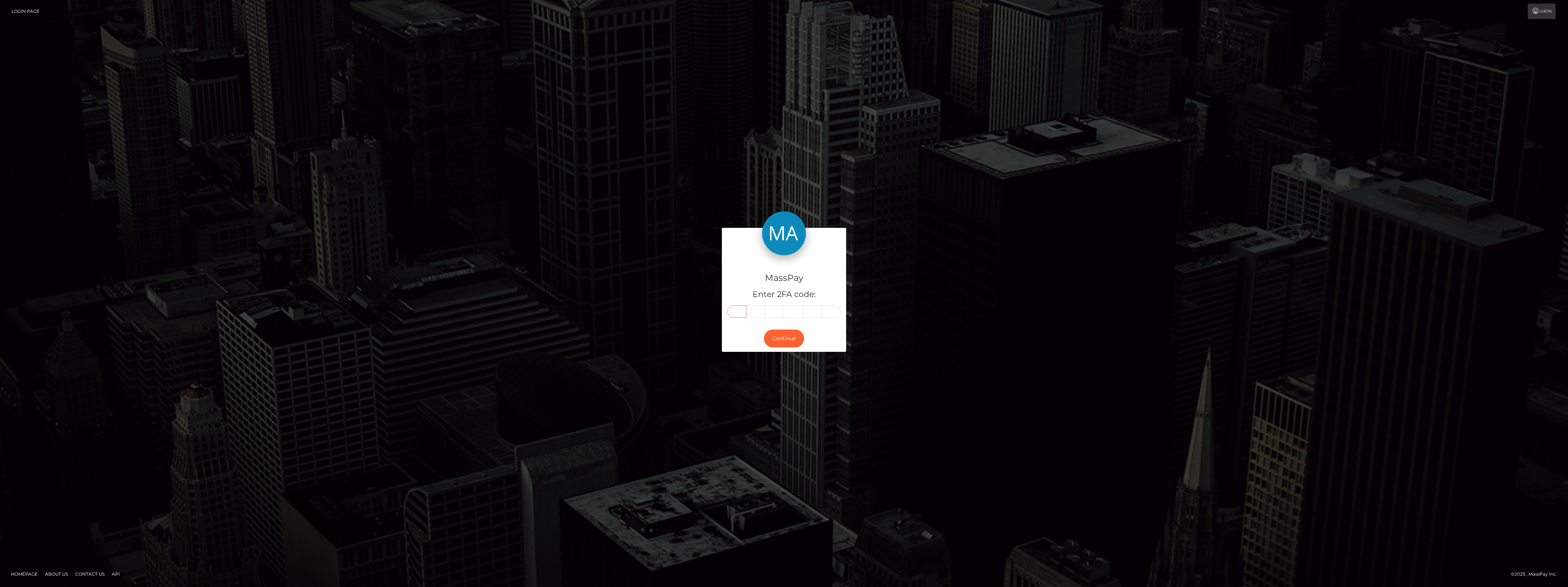
paste input "2"
type input "2"
type input "9"
type input "7"
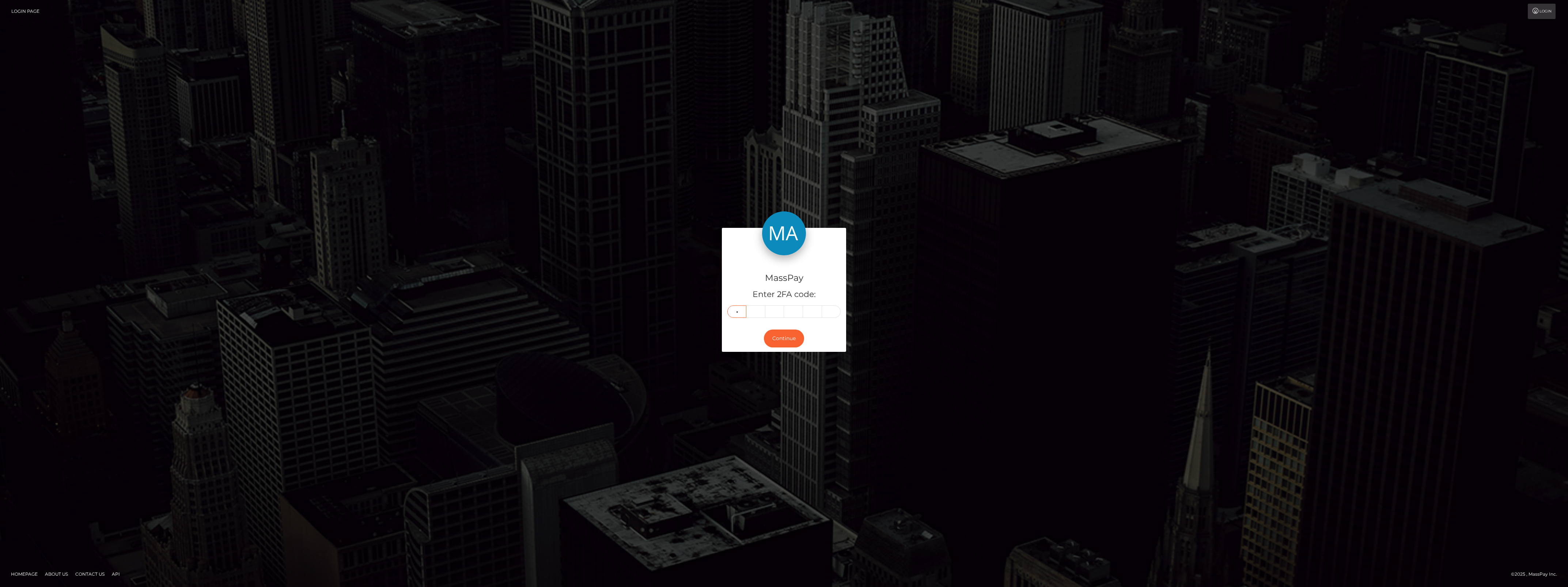
type input "4"
type input "8"
click at [793, 352] on div "Continue" at bounding box center [784, 339] width 124 height 27
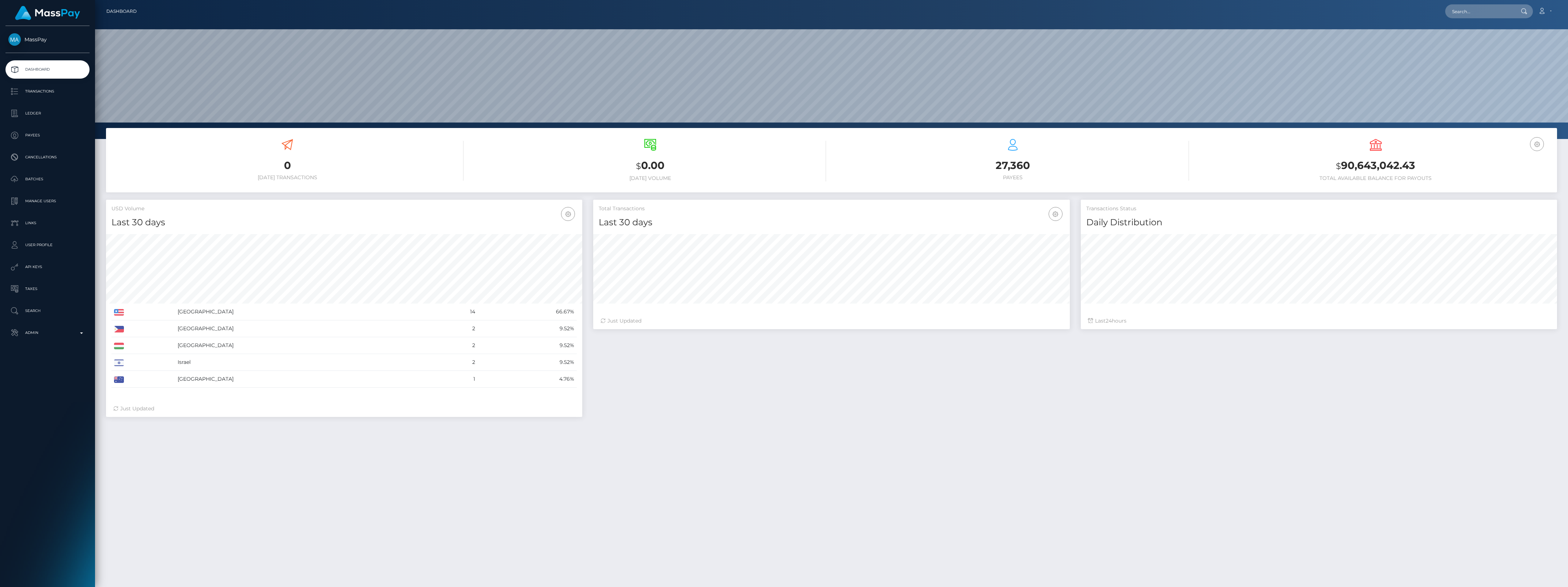
scroll to position [129, 476]
click at [55, 328] on p "Admin" at bounding box center [47, 332] width 78 height 11
click at [56, 500] on span "Inventory" at bounding box center [47, 504] width 78 height 9
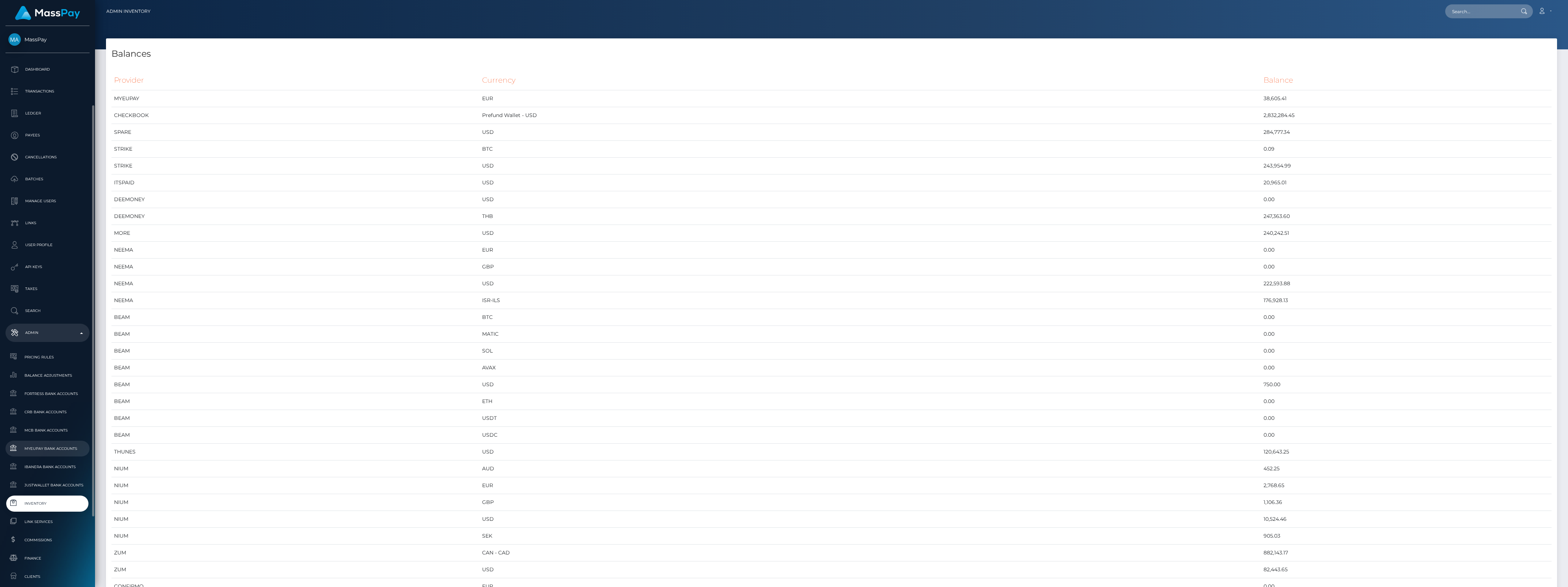
scroll to position [202, 0]
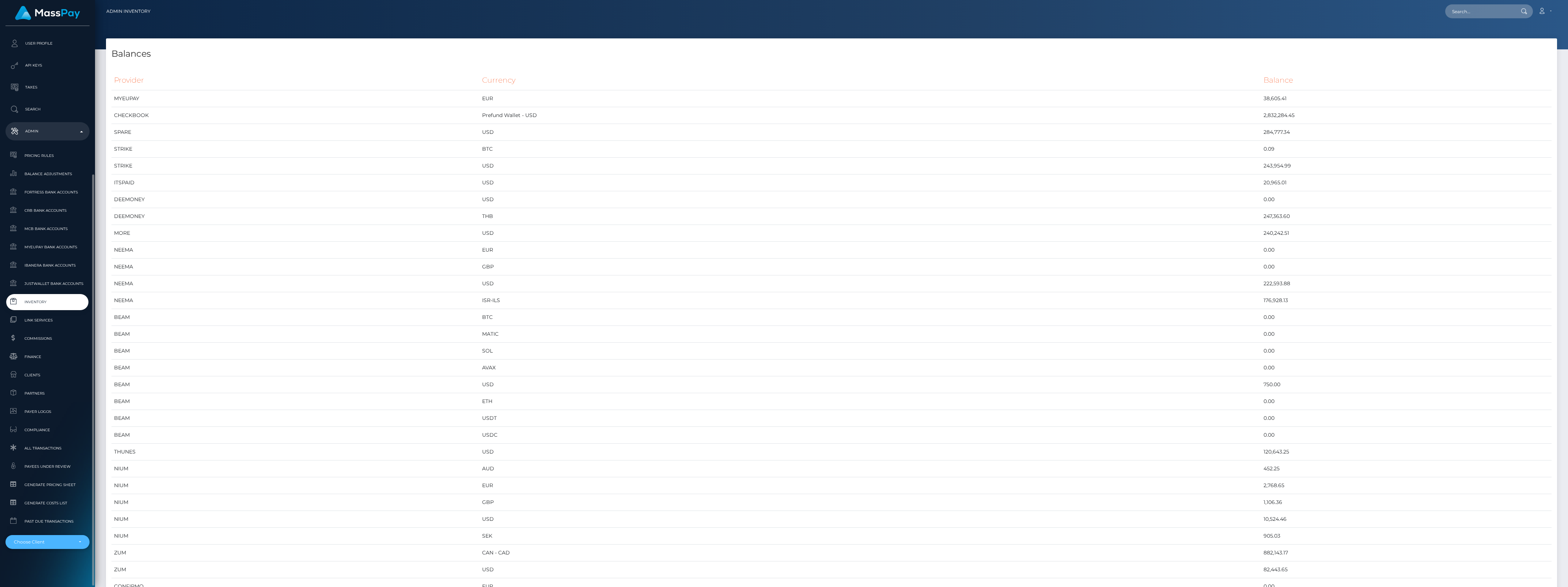
click at [62, 541] on div "Choose Client" at bounding box center [43, 542] width 59 height 6
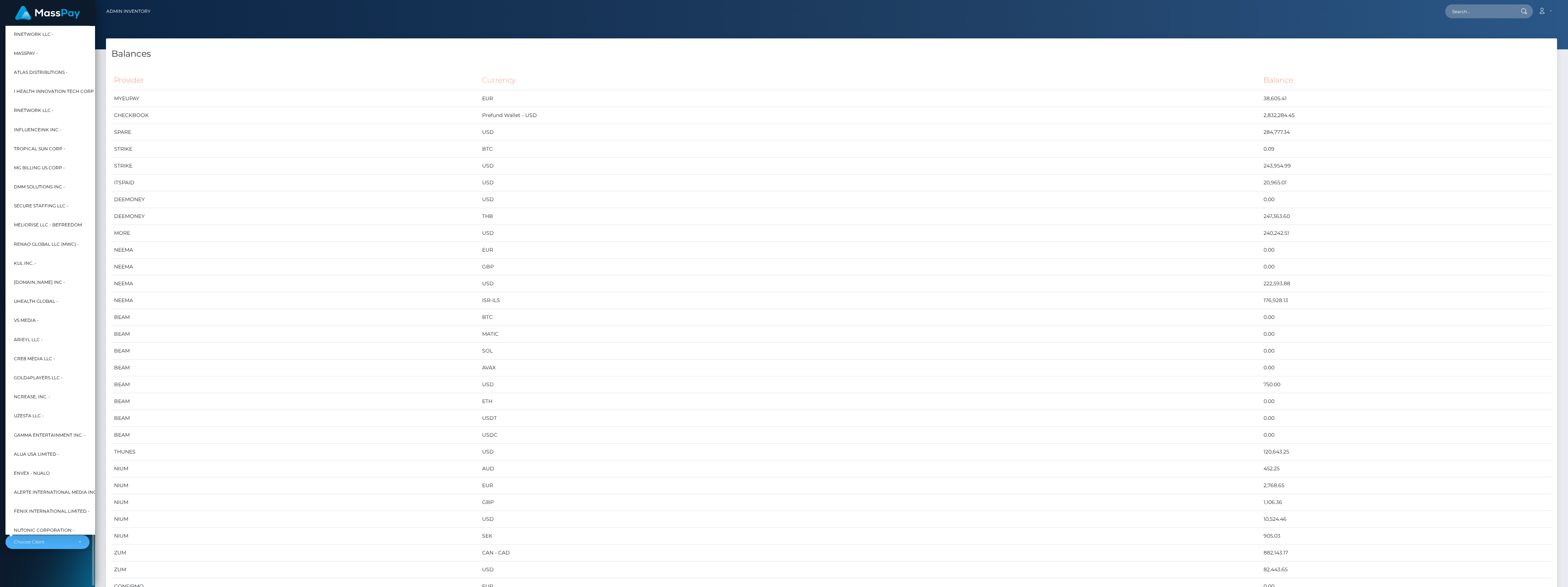
scroll to position [0, 8]
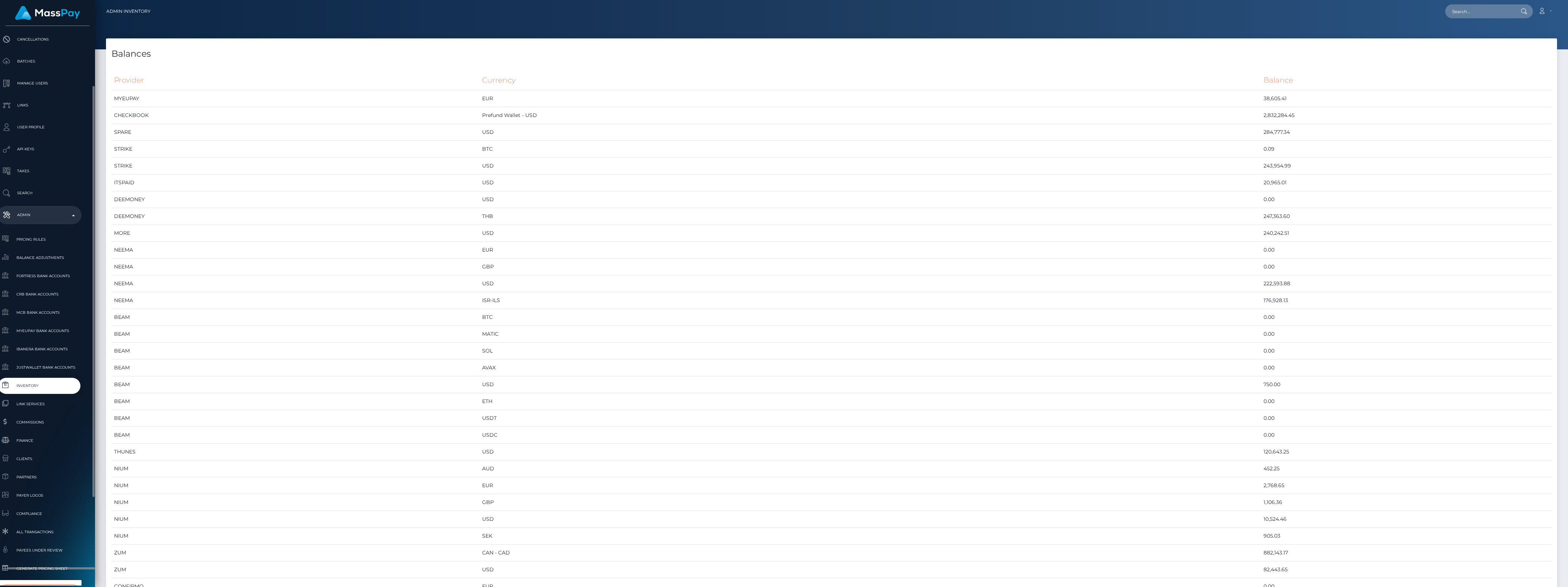
type input "sele"
select select "44"
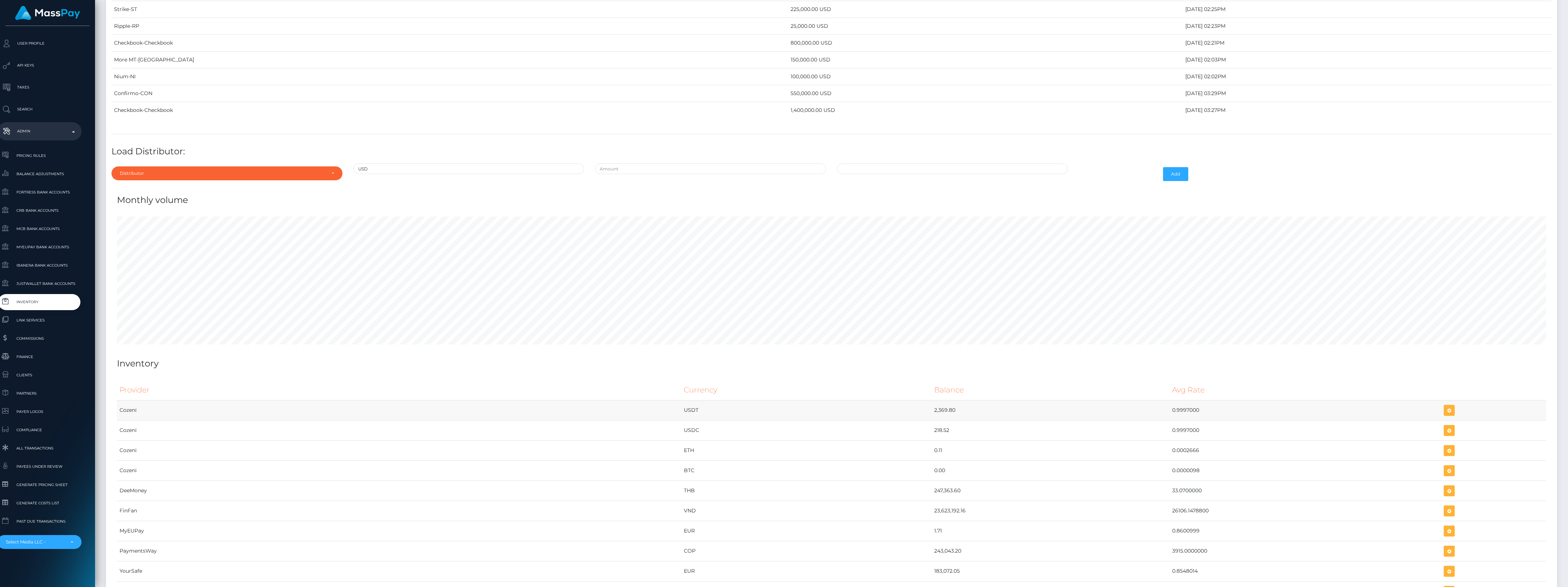
scroll to position [2454, 0]
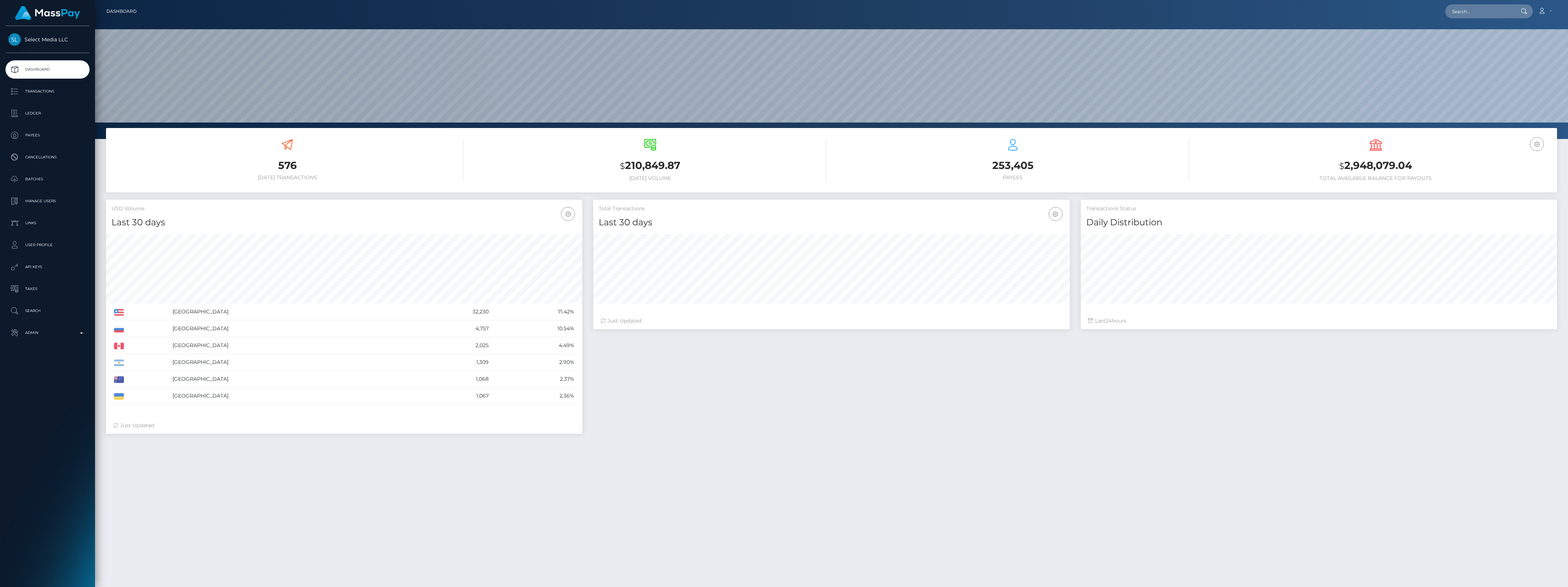
scroll to position [129, 476]
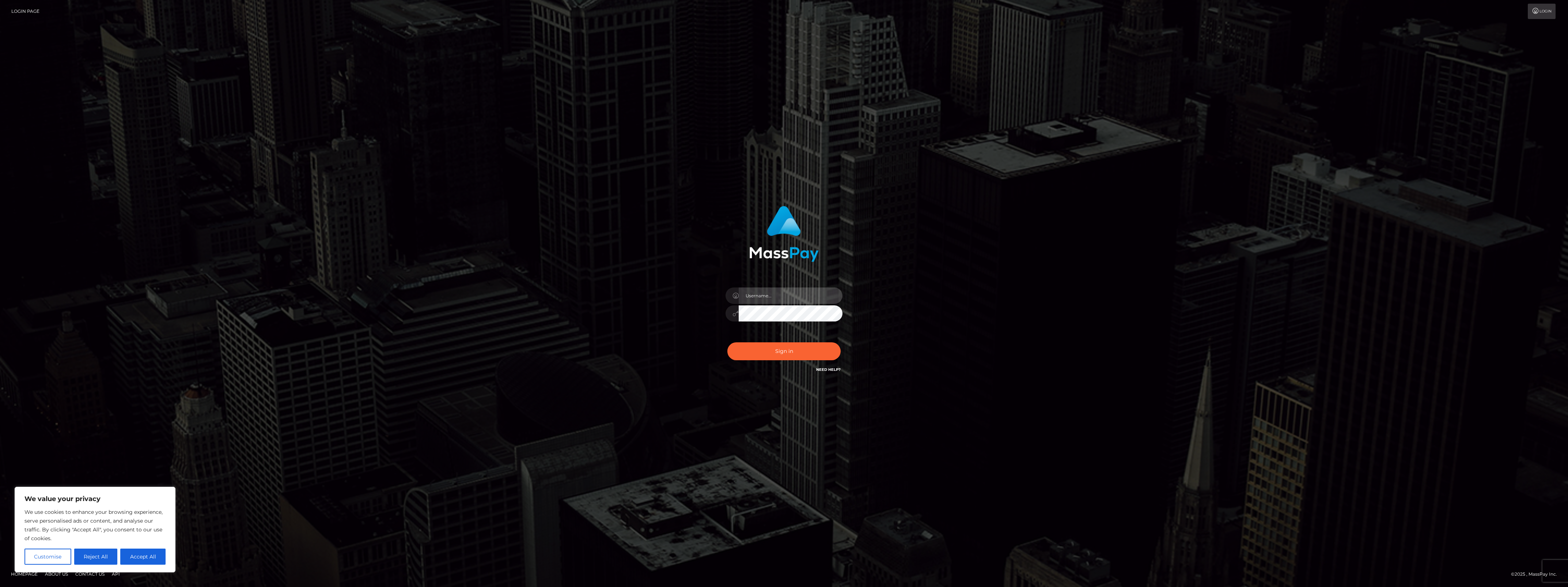
type input "bengreen"
click at [765, 358] on button "Sign in" at bounding box center [784, 351] width 113 height 18
type input "bengreen"
click at [783, 359] on button "Sign in" at bounding box center [784, 351] width 113 height 18
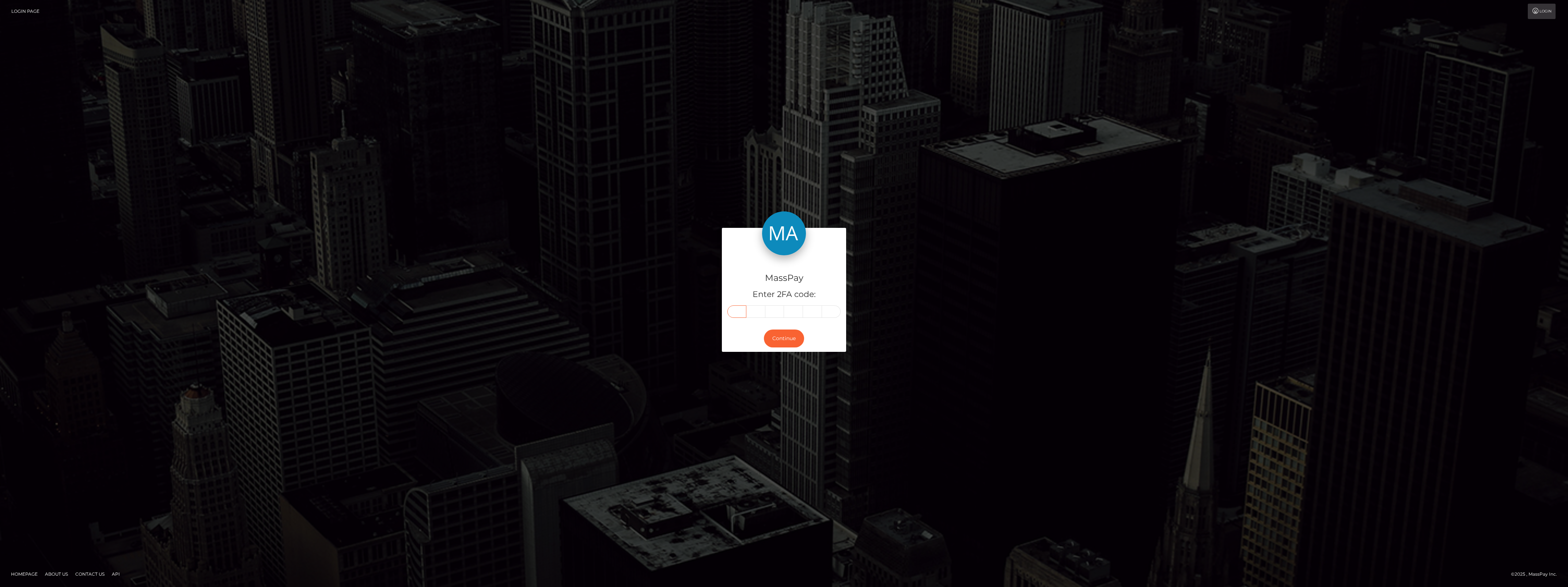
click at [739, 314] on input "text" at bounding box center [737, 311] width 19 height 12
paste input "1"
type input "1"
type input "5"
type input "3"
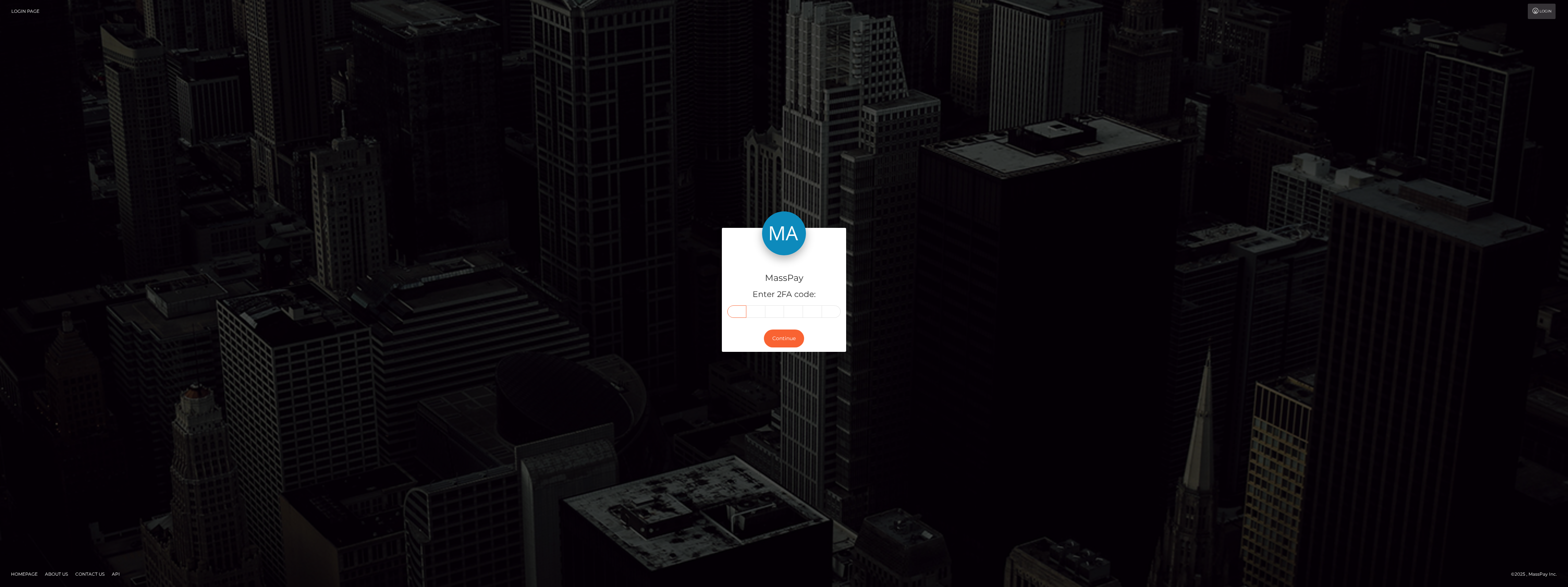
type input "8"
type input "0"
type input "3"
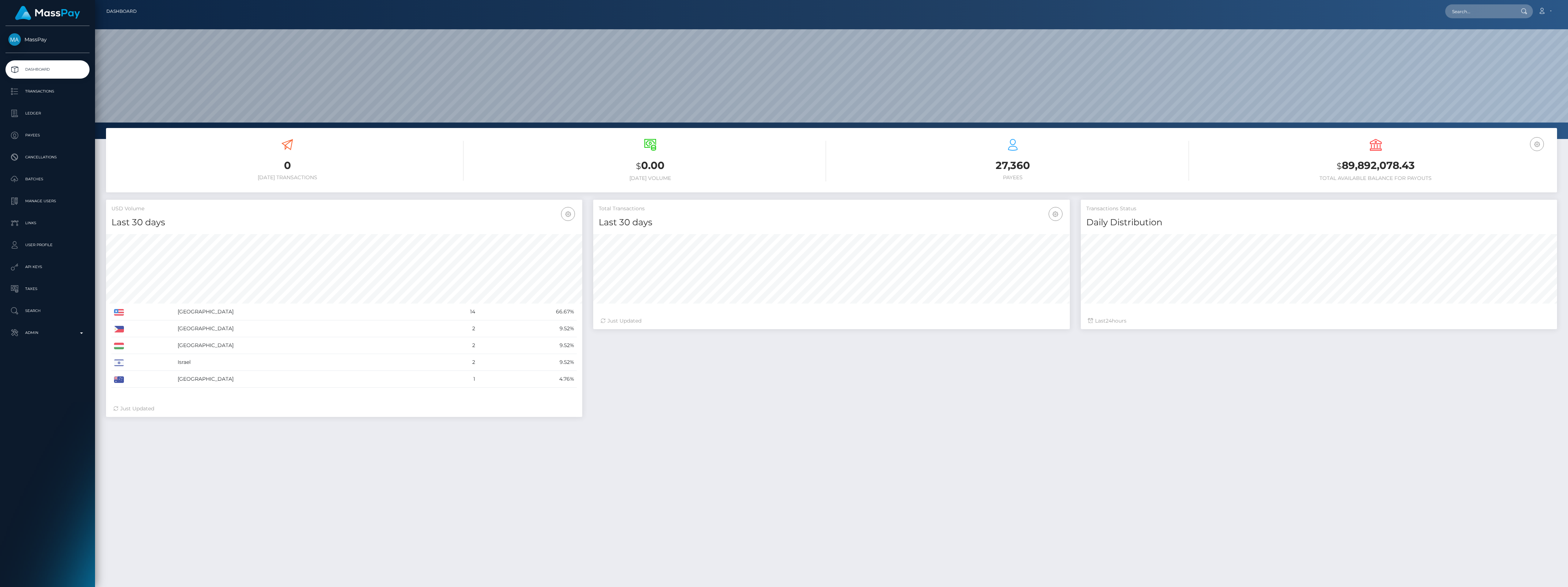
scroll to position [129, 476]
click at [28, 332] on p "Admin" at bounding box center [47, 332] width 78 height 11
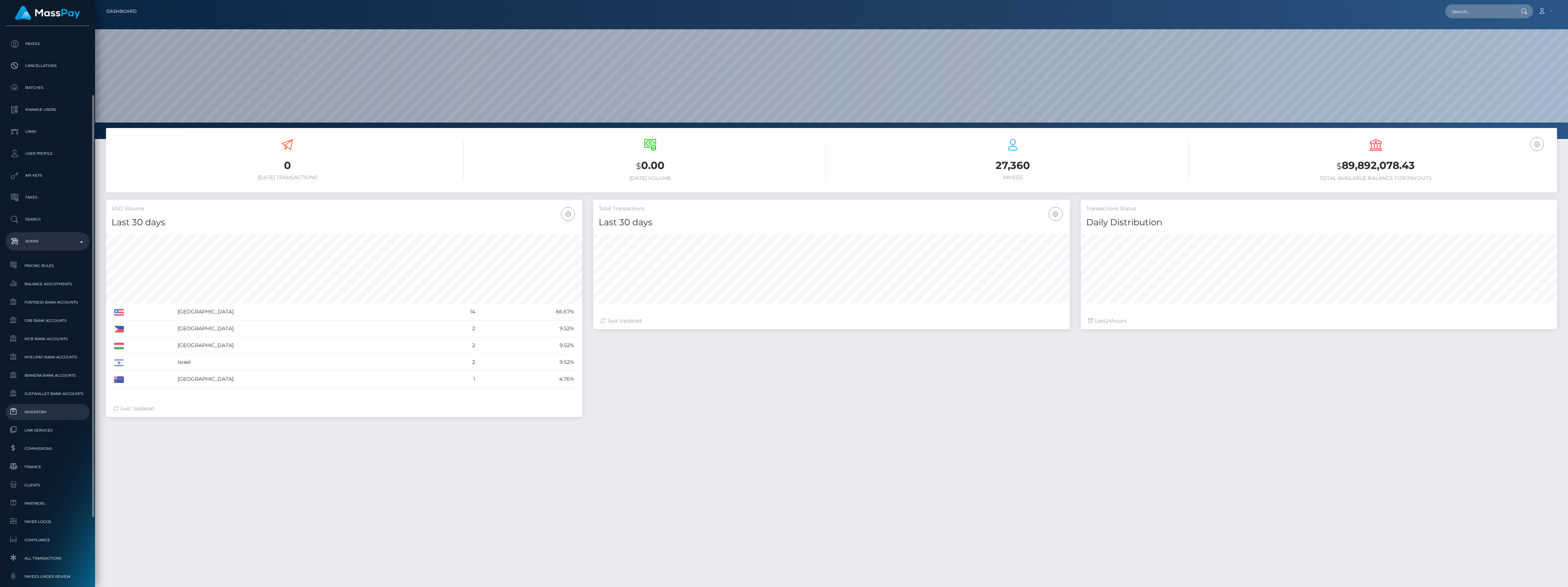
click at [43, 404] on link "Inventory" at bounding box center [47, 412] width 84 height 16
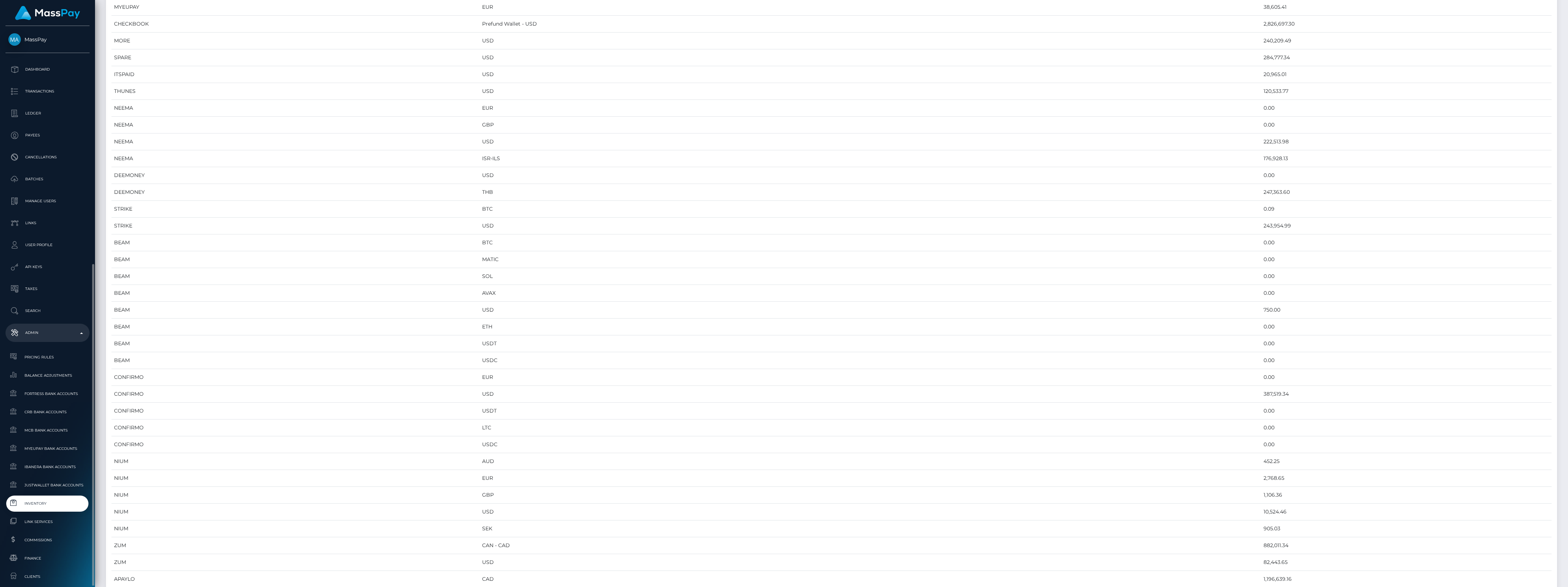
scroll to position [202, 0]
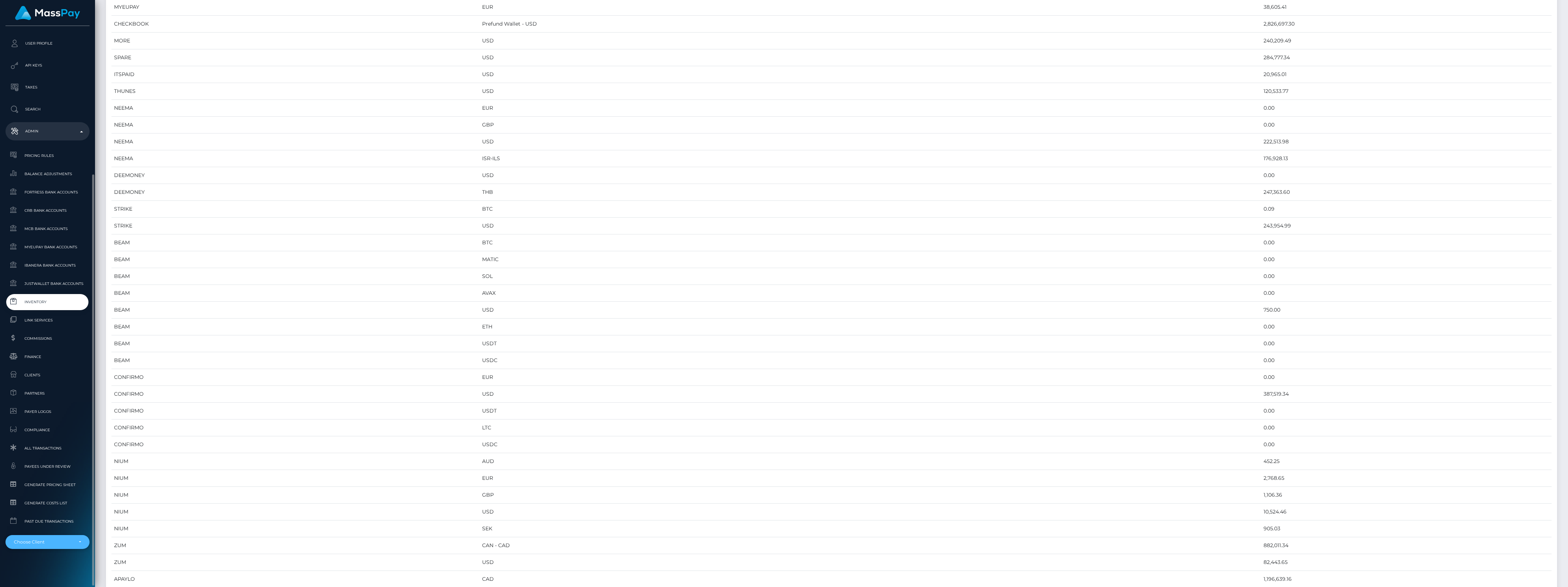
click at [65, 543] on div "Choose Client" at bounding box center [43, 542] width 59 height 6
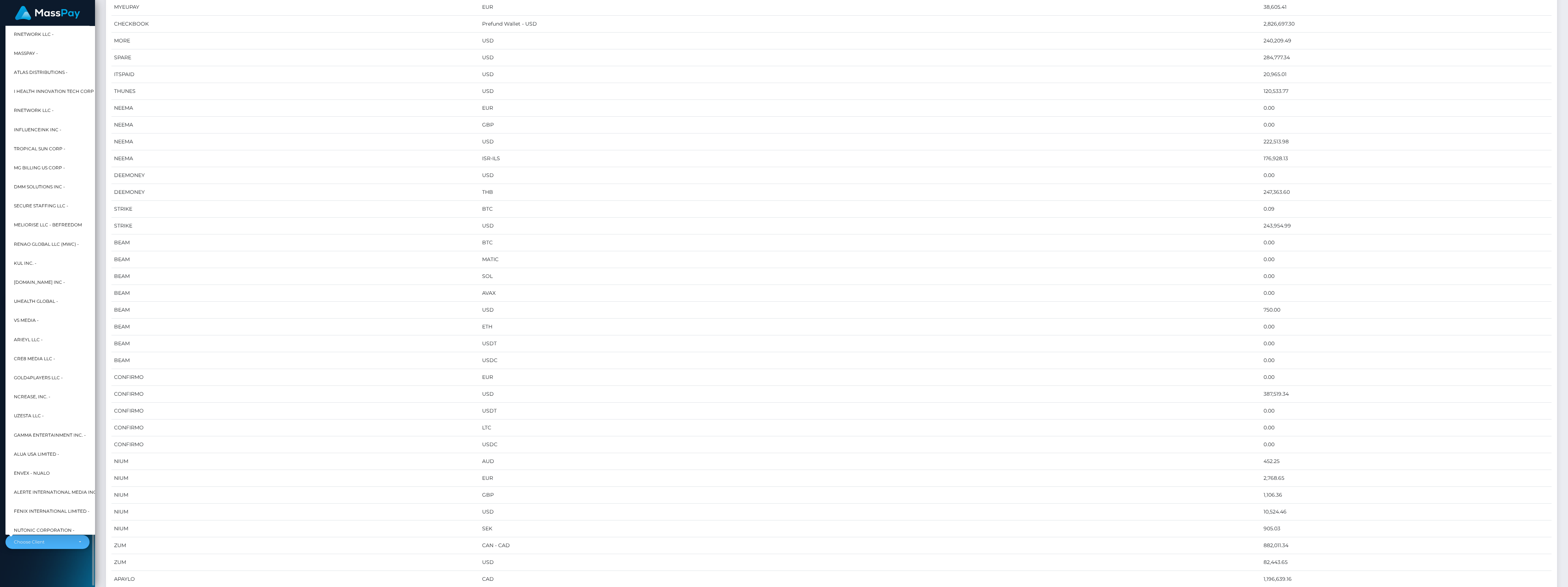
scroll to position [0, 8]
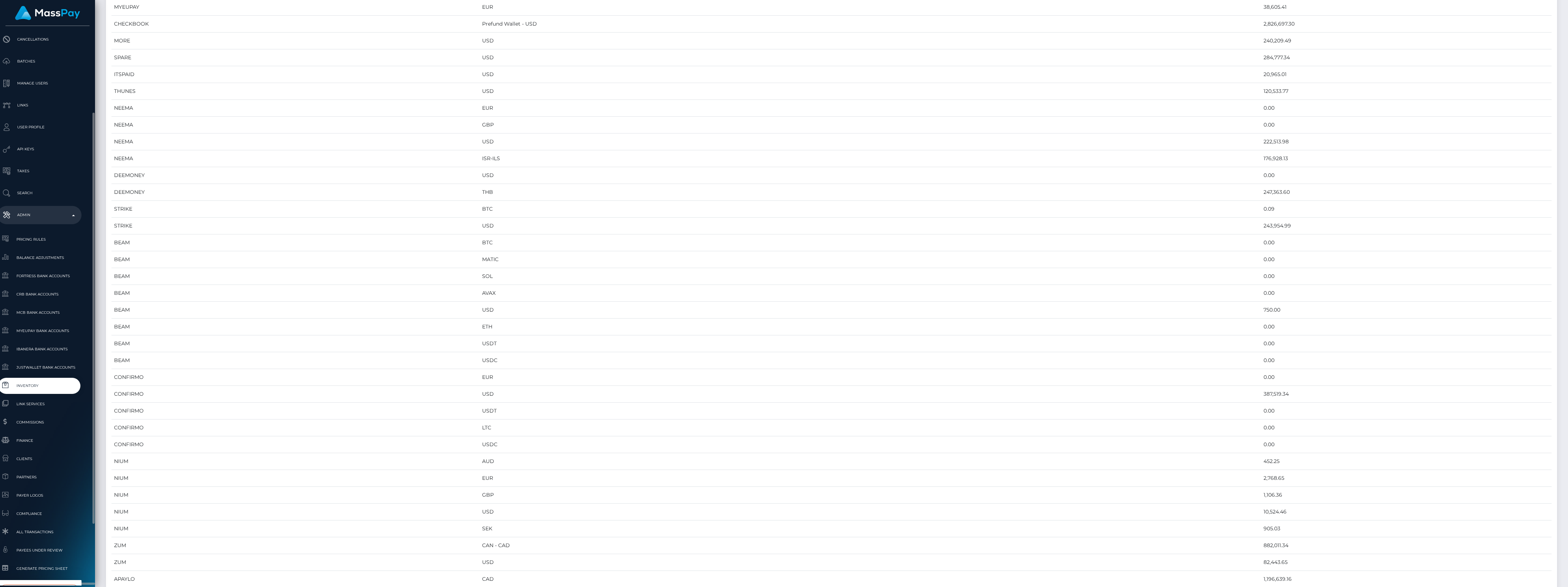
type input "whop"
select select "338"
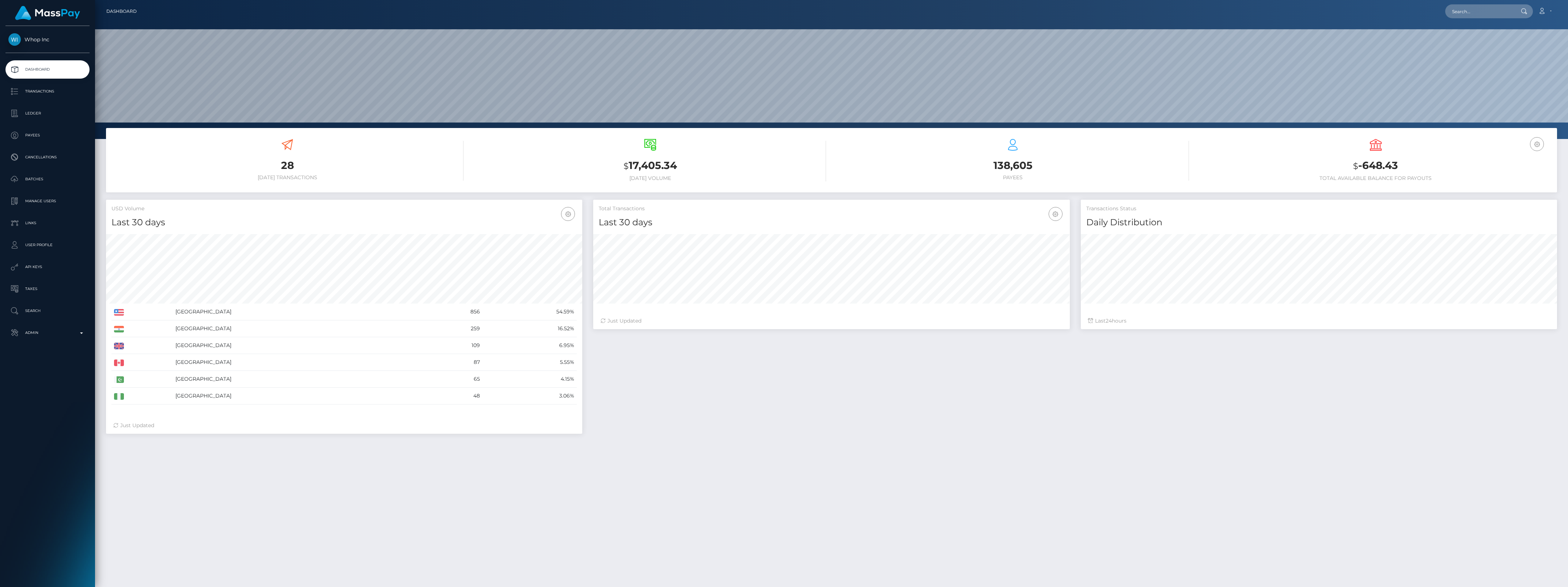
scroll to position [129, 476]
click at [54, 335] on p "Admin" at bounding box center [47, 332] width 78 height 11
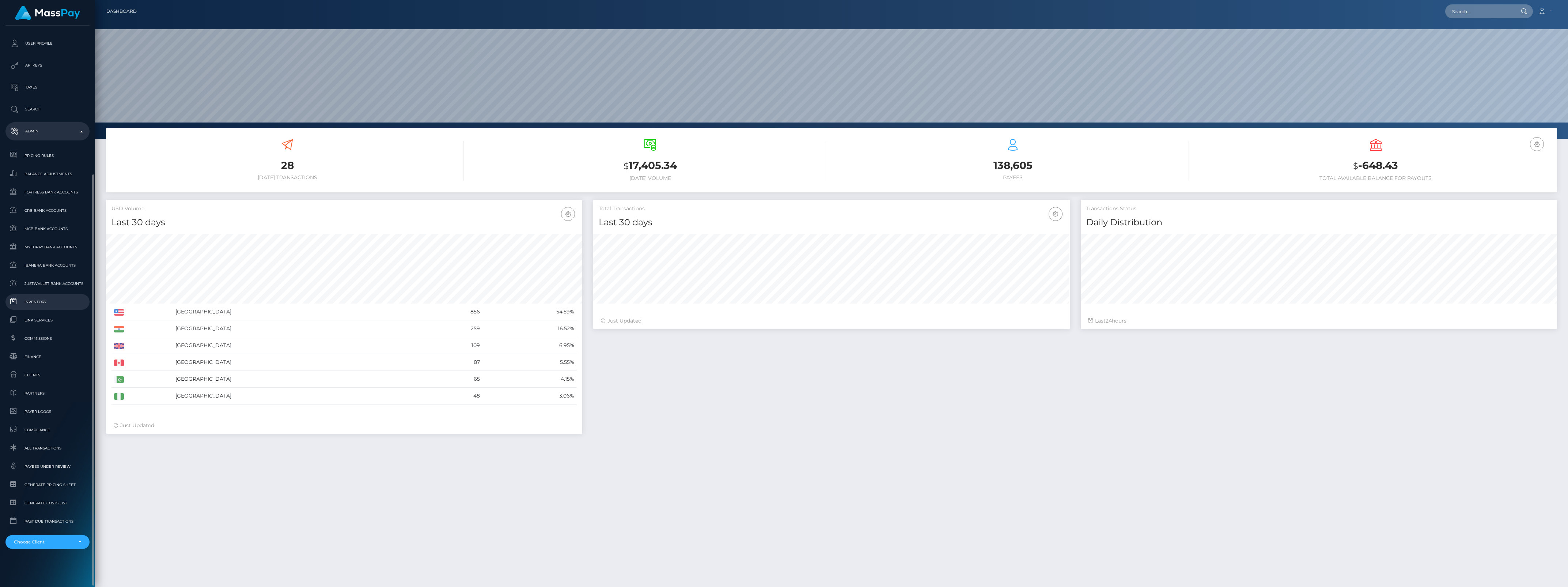
click at [26, 301] on span "Inventory" at bounding box center [47, 302] width 78 height 9
click at [44, 356] on span "Finance" at bounding box center [47, 357] width 78 height 9
click at [45, 303] on span "Inventory" at bounding box center [47, 302] width 78 height 9
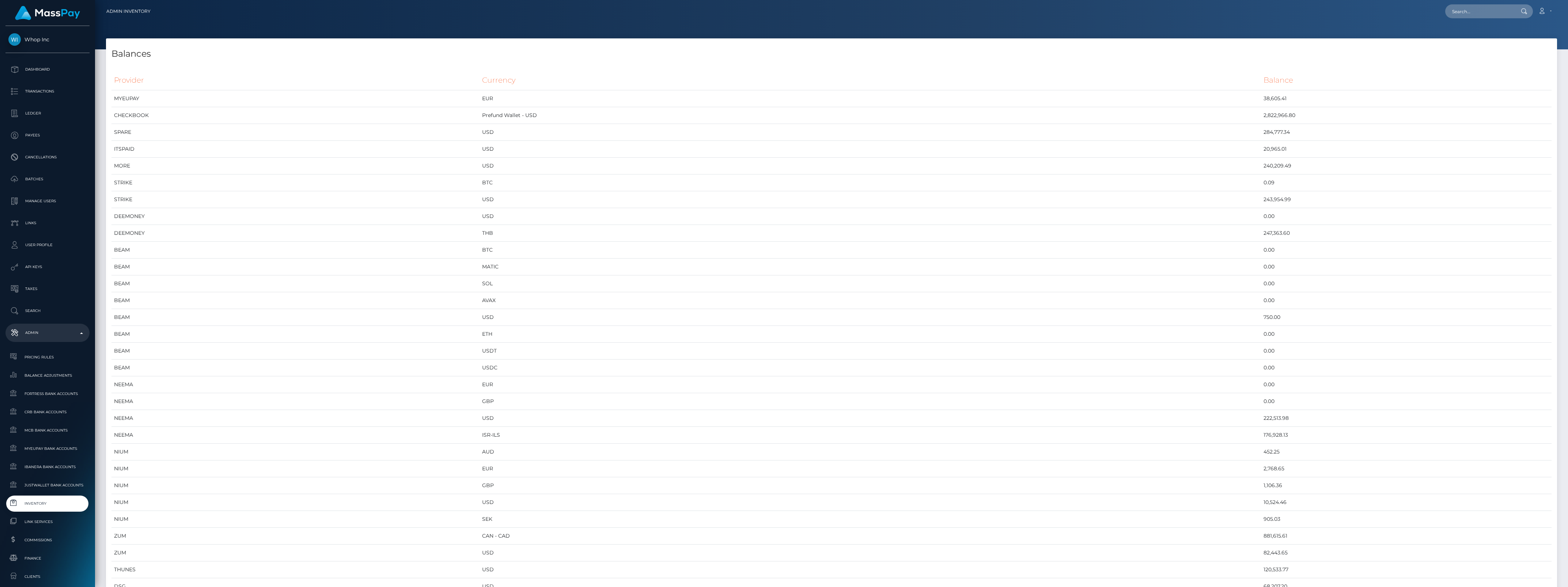
scroll to position [2959, 1451]
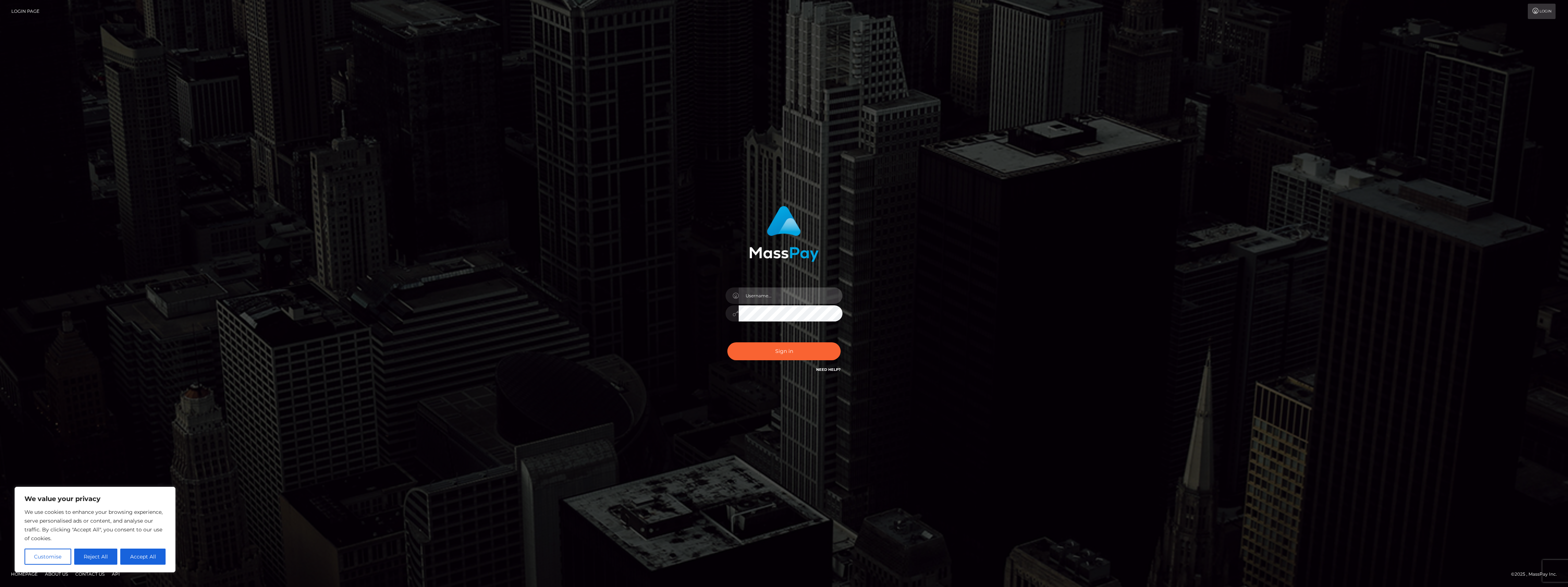
type input "bengreen"
click at [839, 364] on div "Sign in Need Help?" at bounding box center [784, 354] width 128 height 32
click at [823, 345] on button "Sign in" at bounding box center [784, 351] width 113 height 18
type input "bengreen"
click at [765, 362] on div "Sign in Need Help?" at bounding box center [784, 354] width 128 height 32
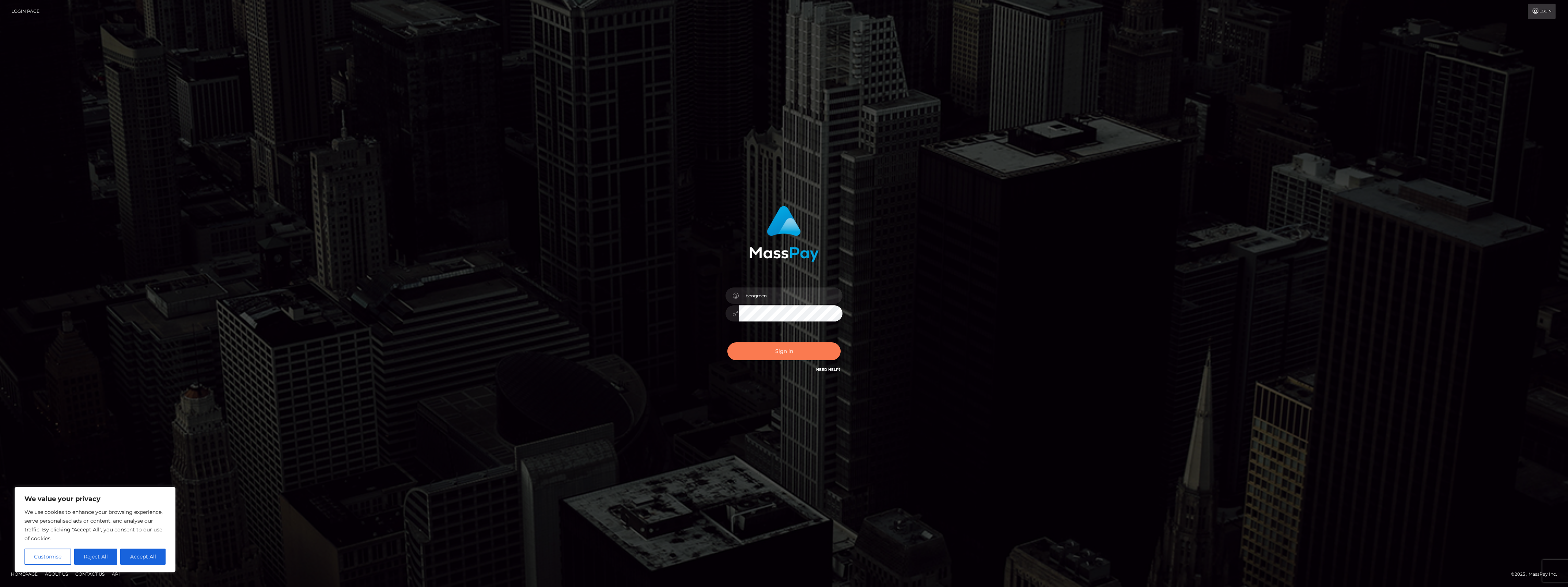
click at [767, 353] on button "Sign in" at bounding box center [784, 351] width 113 height 18
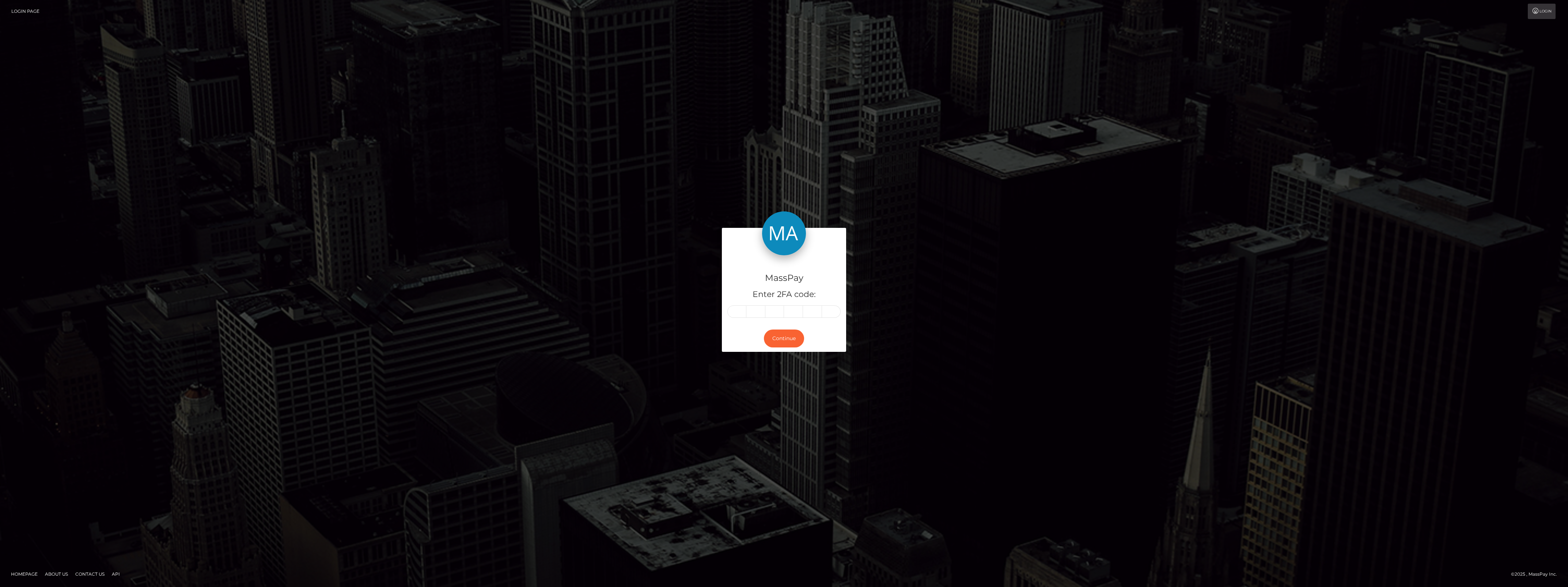
type input "0"
type input "1"
type input "2"
type input "0"
type input "3"
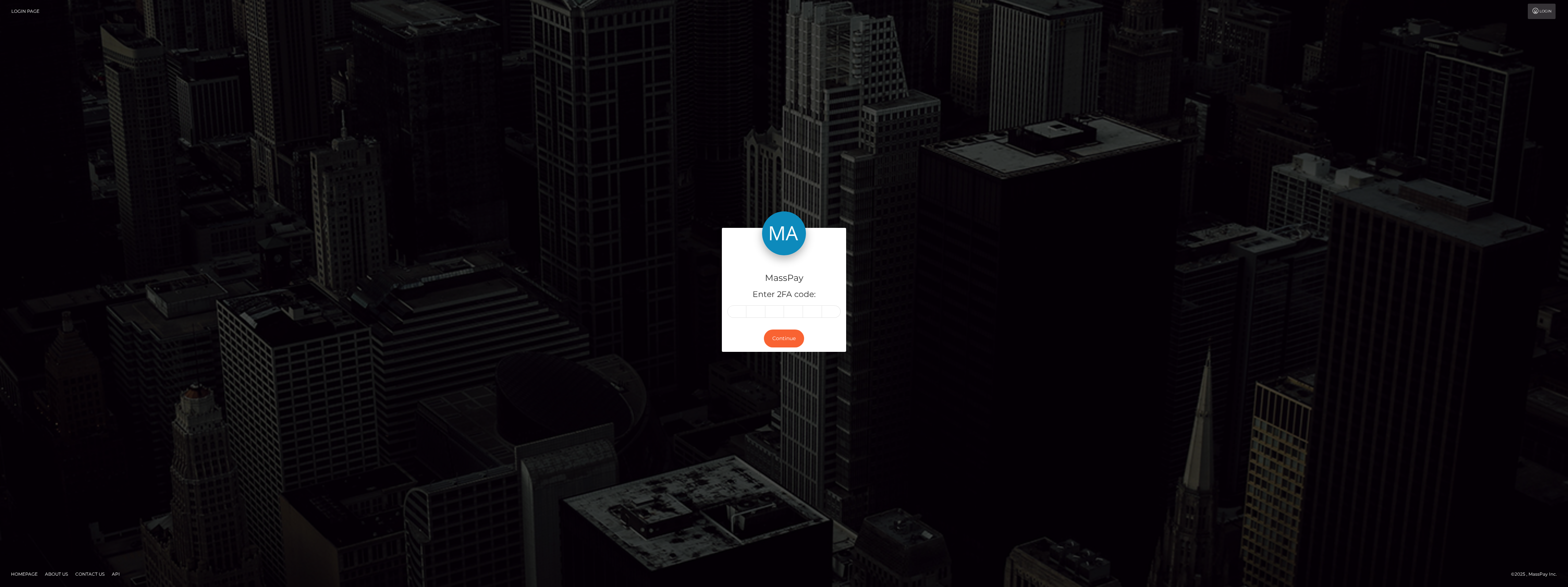
type input "8"
click at [797, 345] on button "Continue" at bounding box center [784, 338] width 40 height 18
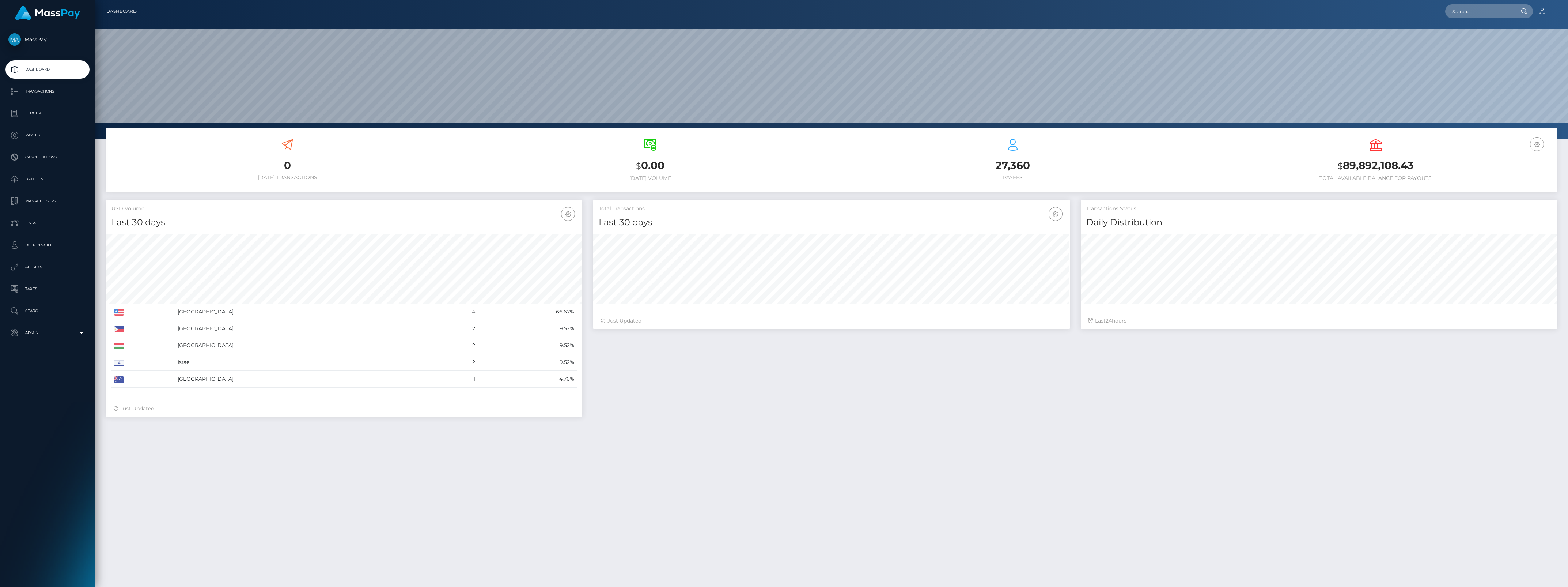
scroll to position [129, 476]
click at [55, 345] on div "MassPay Dashboard Transactions Ledger Payees Cancellations" at bounding box center [47, 306] width 95 height 560
click at [52, 336] on p "Admin" at bounding box center [47, 332] width 78 height 11
click at [29, 385] on ul "Pricing Rules Balance Adjustments Fortress Bank Accounts CRB Bank Accounts" at bounding box center [47, 549] width 95 height 401
click at [29, 382] on link "Balance Adjustments" at bounding box center [47, 375] width 84 height 16
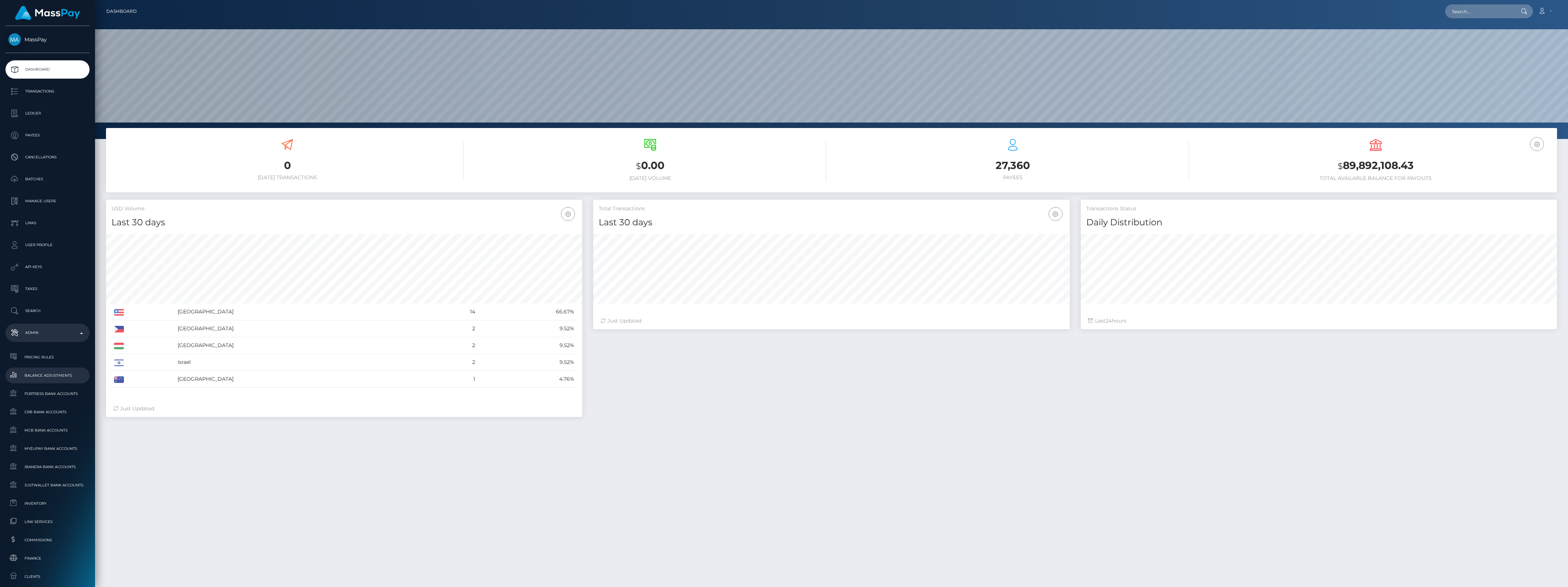
click at [55, 374] on span "Balance Adjustments" at bounding box center [47, 375] width 78 height 9
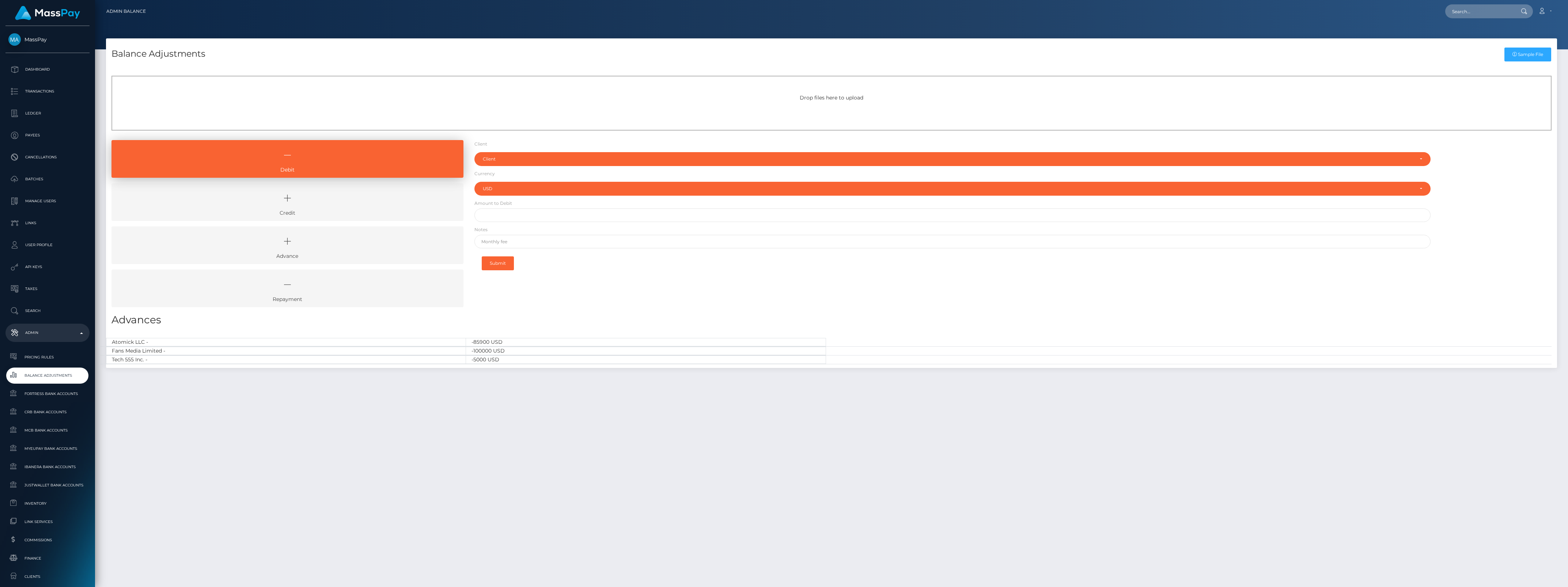
select select "USD"
click at [337, 189] on icon at bounding box center [287, 198] width 335 height 22
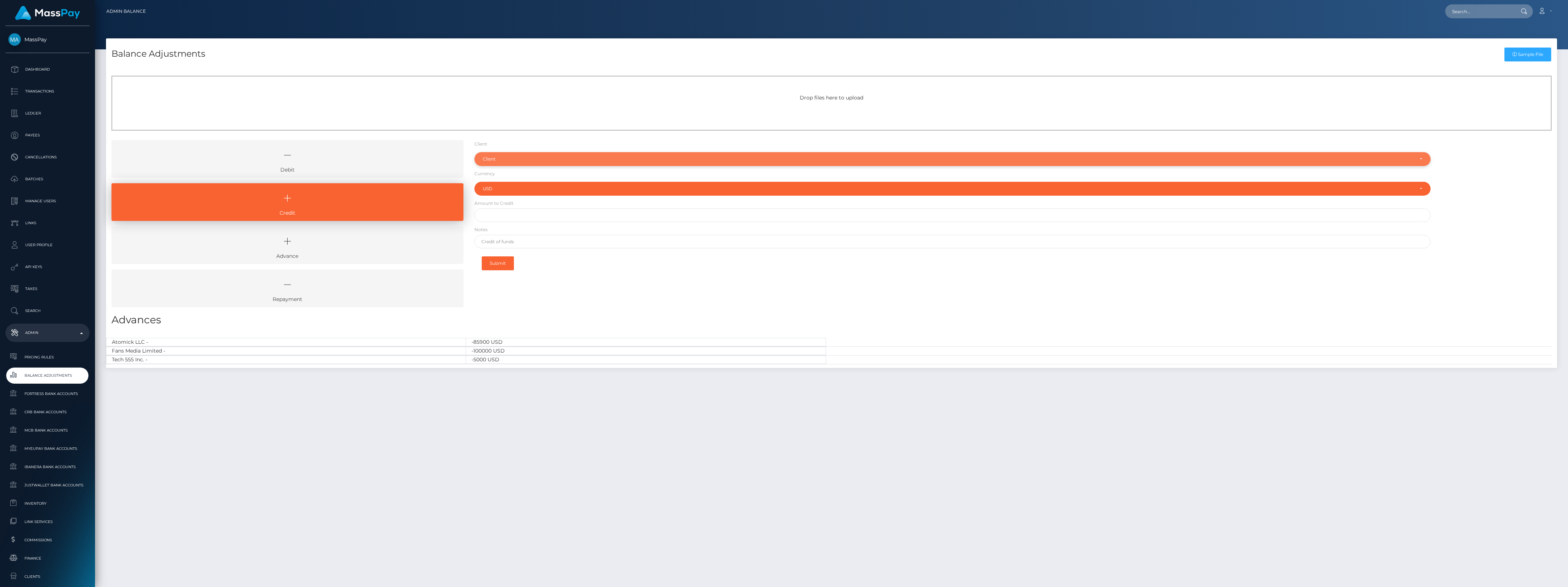
click at [497, 154] on div "Client" at bounding box center [952, 159] width 956 height 14
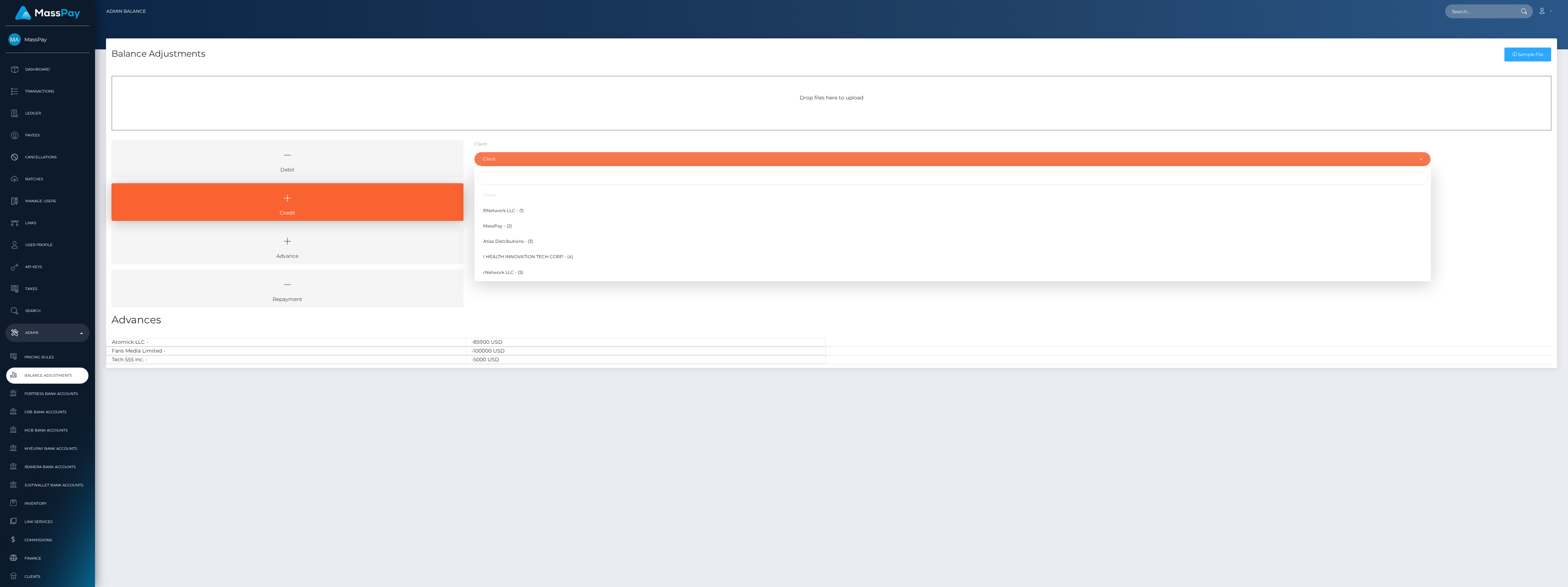
click at [507, 170] on div at bounding box center [952, 178] width 956 height 16
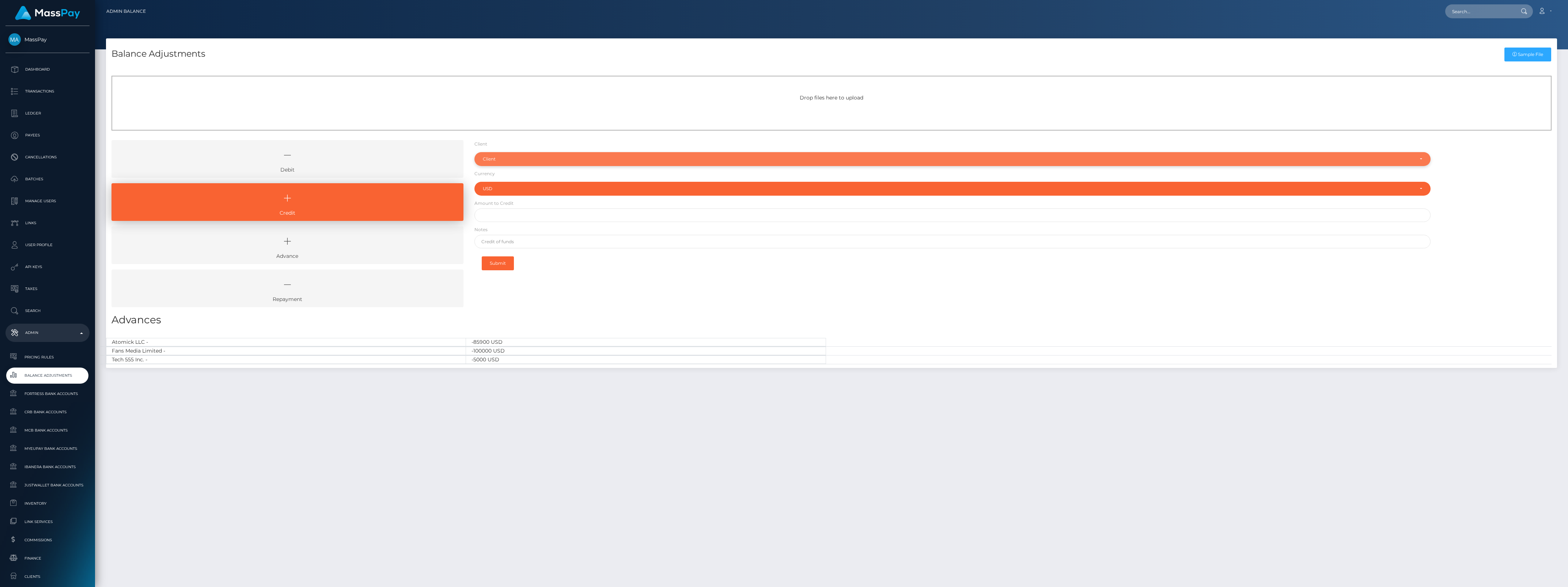
click at [514, 164] on div "Client" at bounding box center [952, 159] width 956 height 14
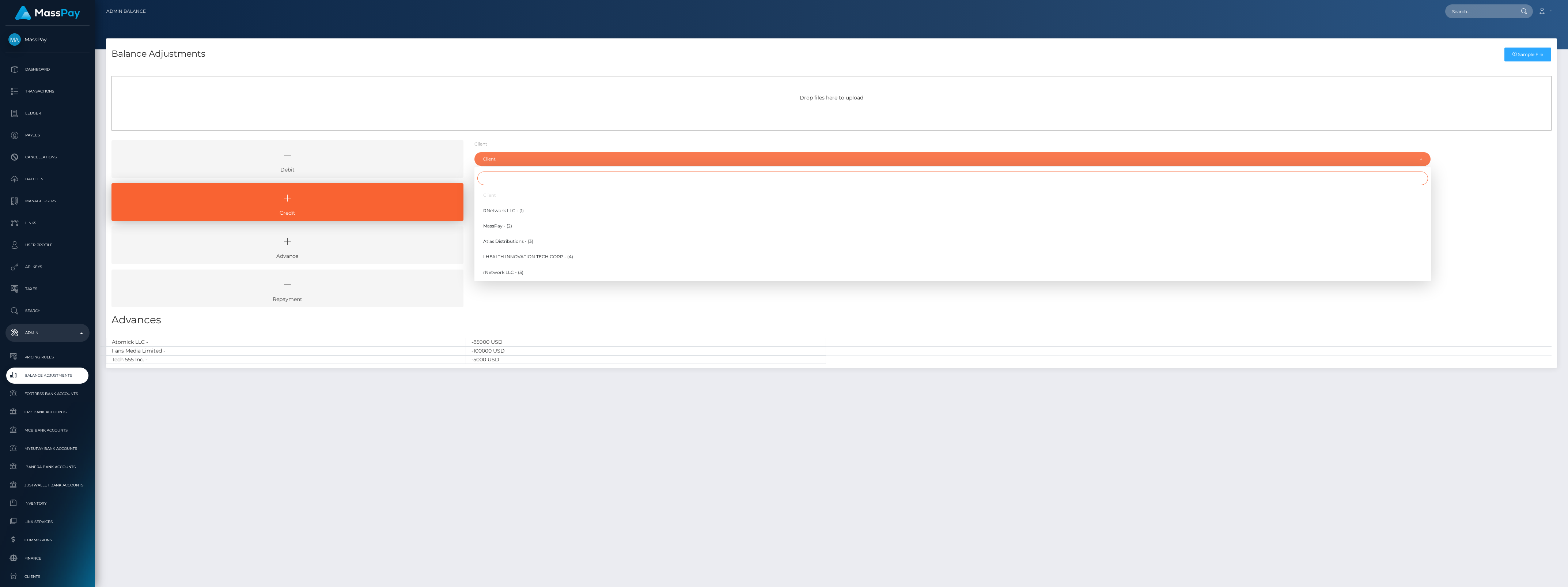
click at [513, 180] on input "Search" at bounding box center [953, 178] width 951 height 13
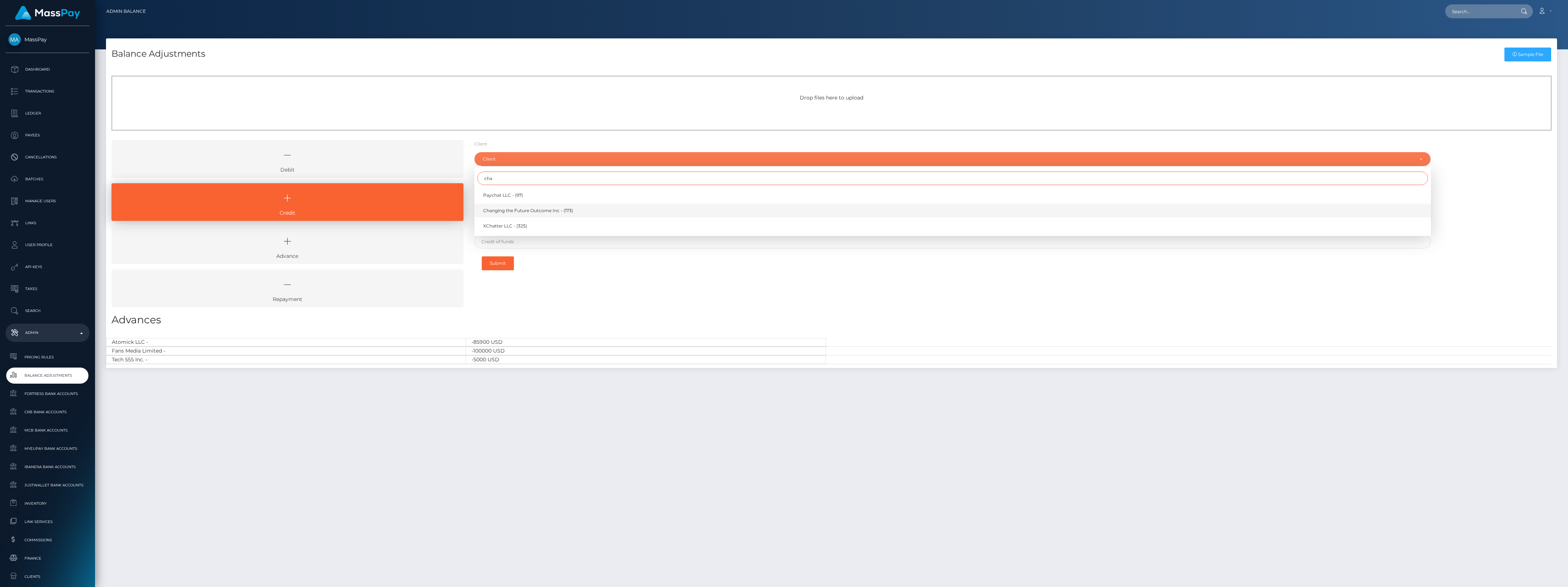
type input "cha"
click at [540, 208] on span "Changing the Future Outcome Inc - (173)" at bounding box center [528, 210] width 90 height 7
select select "173"
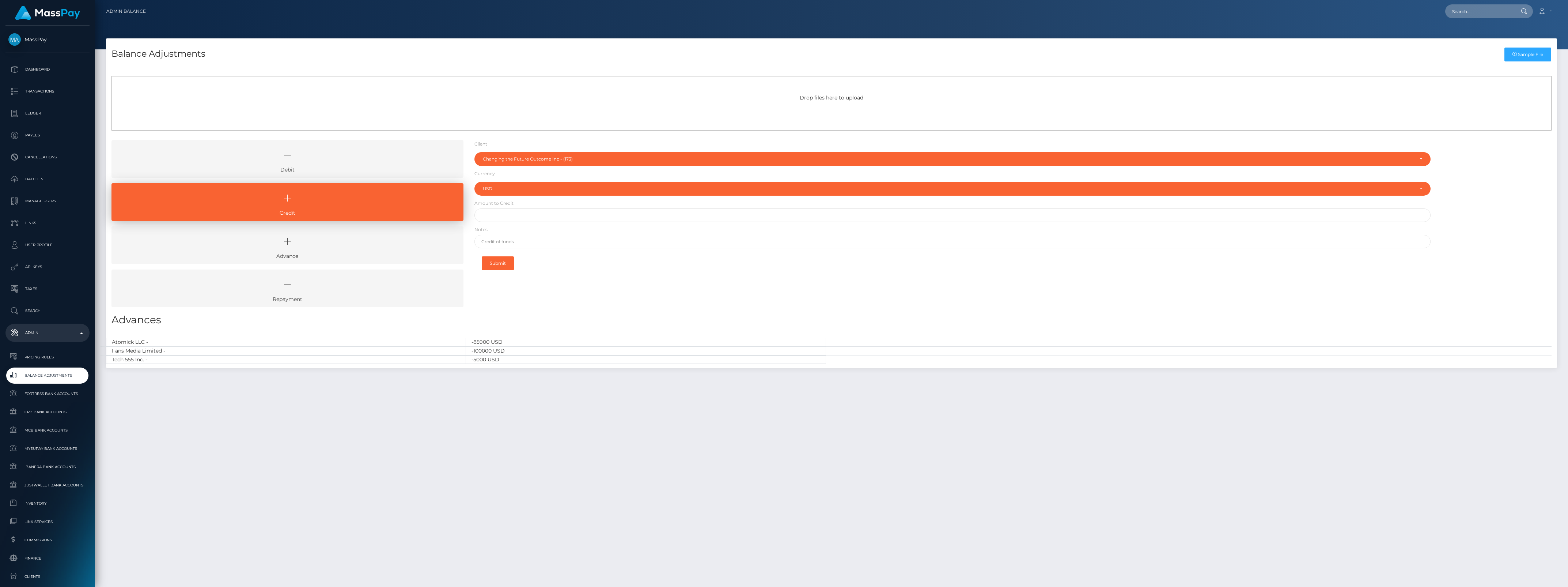
click at [542, 223] on form "Client Client RNetwork LLC - (1) MassPay - (2) Atlas Distributions - (3) I HEAL…" at bounding box center [952, 208] width 956 height 135
click at [542, 220] on input "text" at bounding box center [952, 215] width 956 height 13
paste input "6,420.81"
type input "$6,420.81"
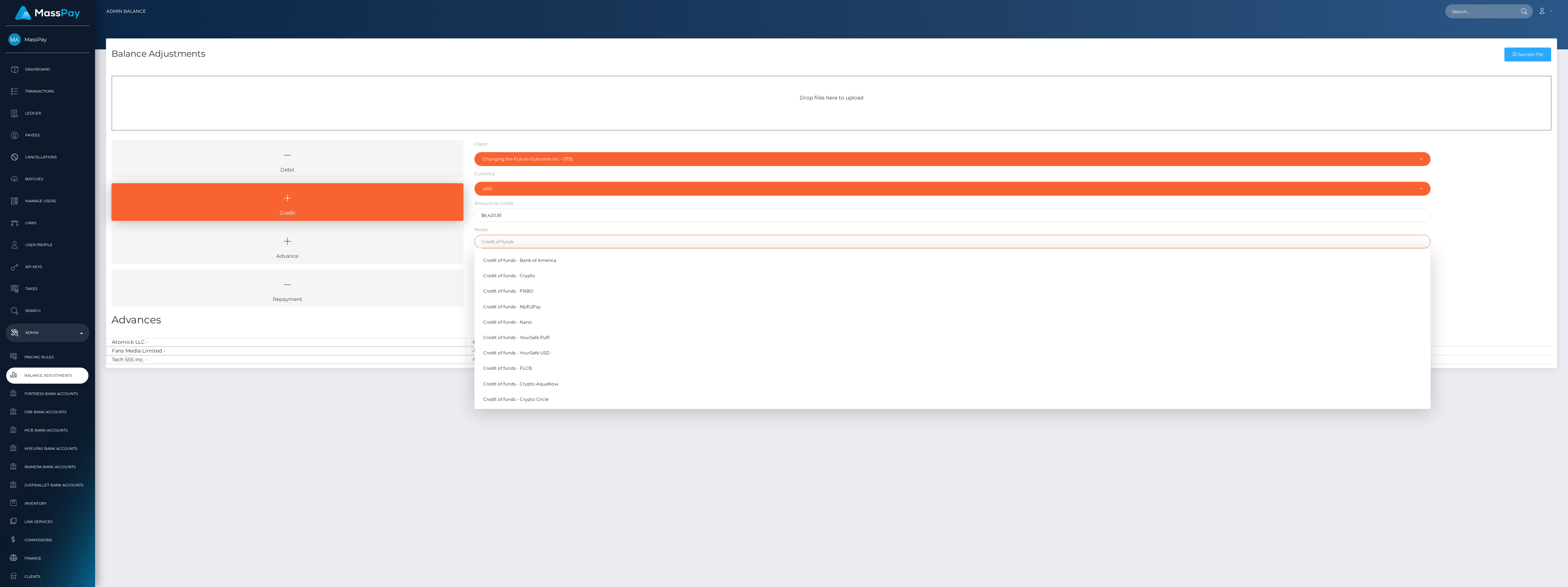
click at [517, 239] on input "text" at bounding box center [952, 241] width 956 height 13
click at [536, 290] on link "Credit of funds - FNBO" at bounding box center [952, 291] width 956 height 13
type input "Credit of funds - FNBO"
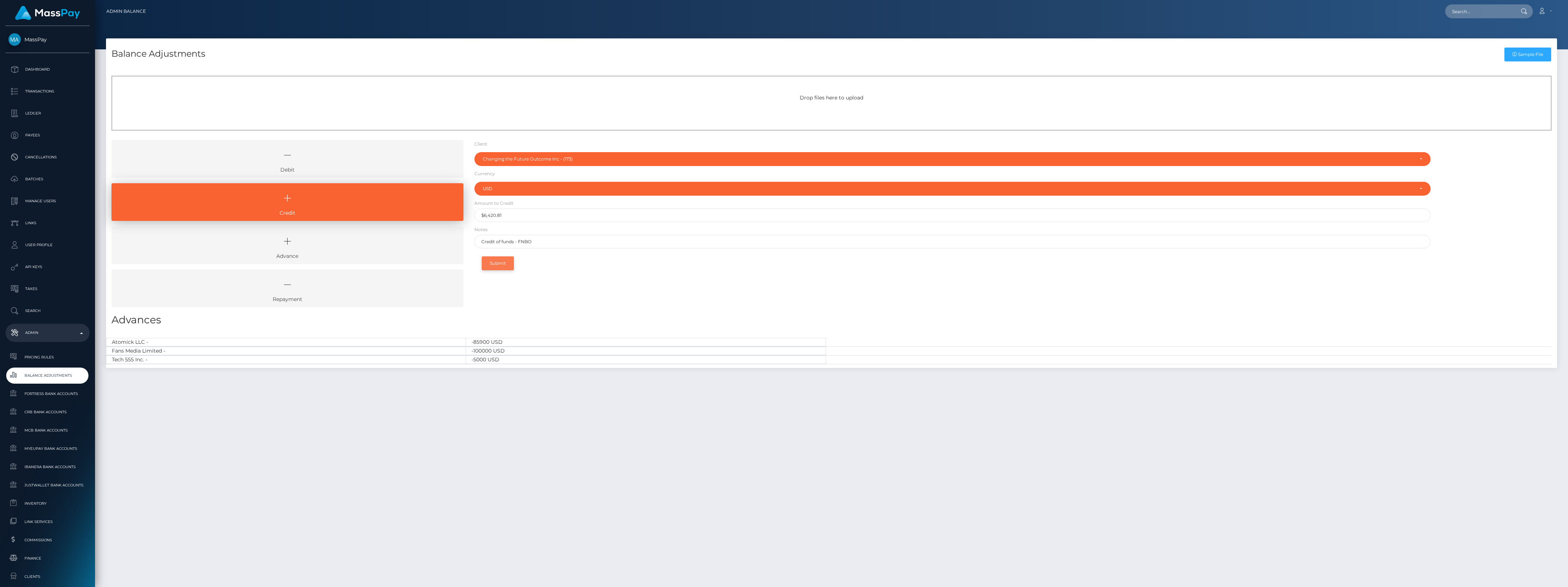
click at [501, 259] on button "Submit" at bounding box center [497, 263] width 32 height 14
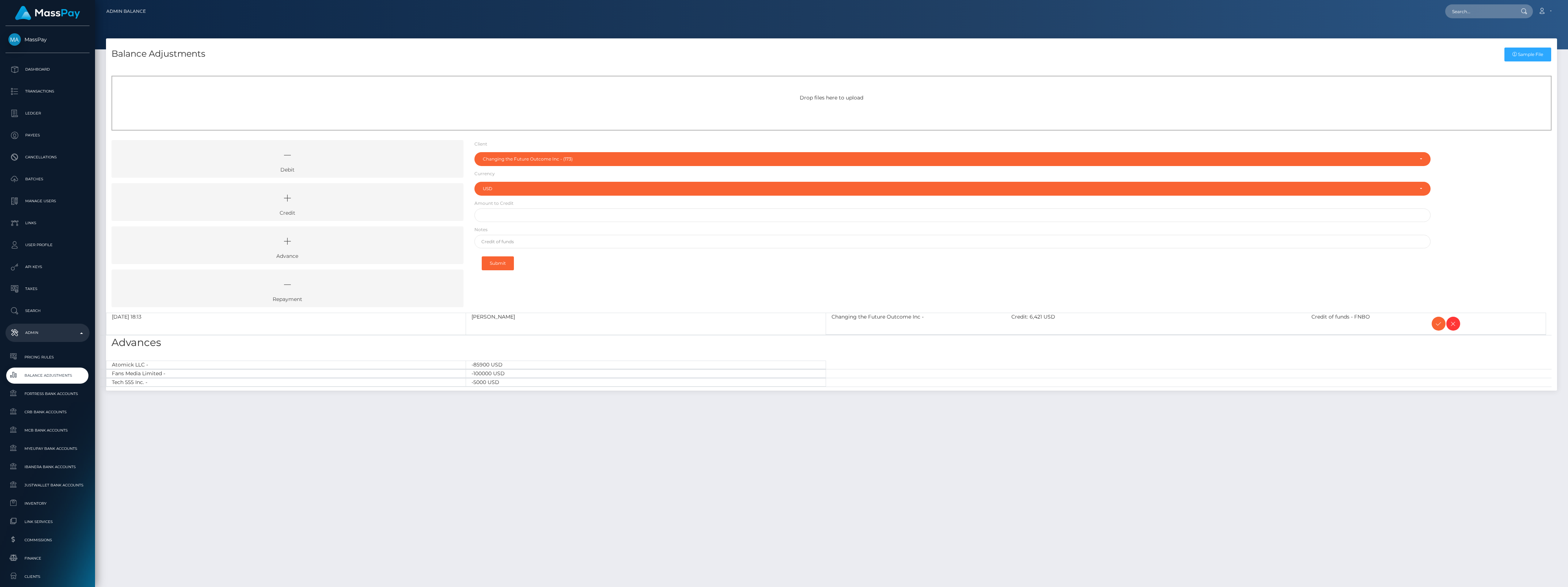
select select "173"
select select "USD"
click at [1440, 327] on icon at bounding box center [1438, 323] width 9 height 9
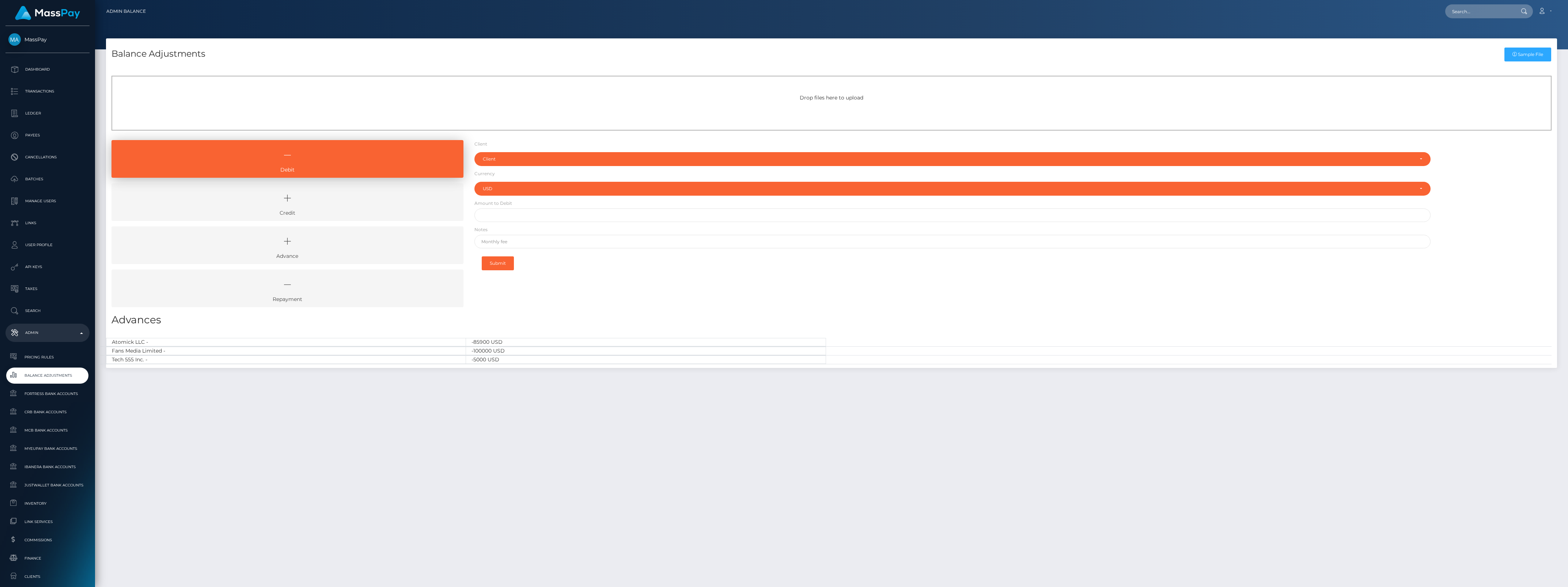
select select "USD"
click at [48, 364] on link "Pricing Rules" at bounding box center [47, 357] width 84 height 16
click at [49, 376] on span "Balance Adjustments" at bounding box center [47, 375] width 78 height 9
select select "USD"
